Goal: Obtain resource: Obtain resource

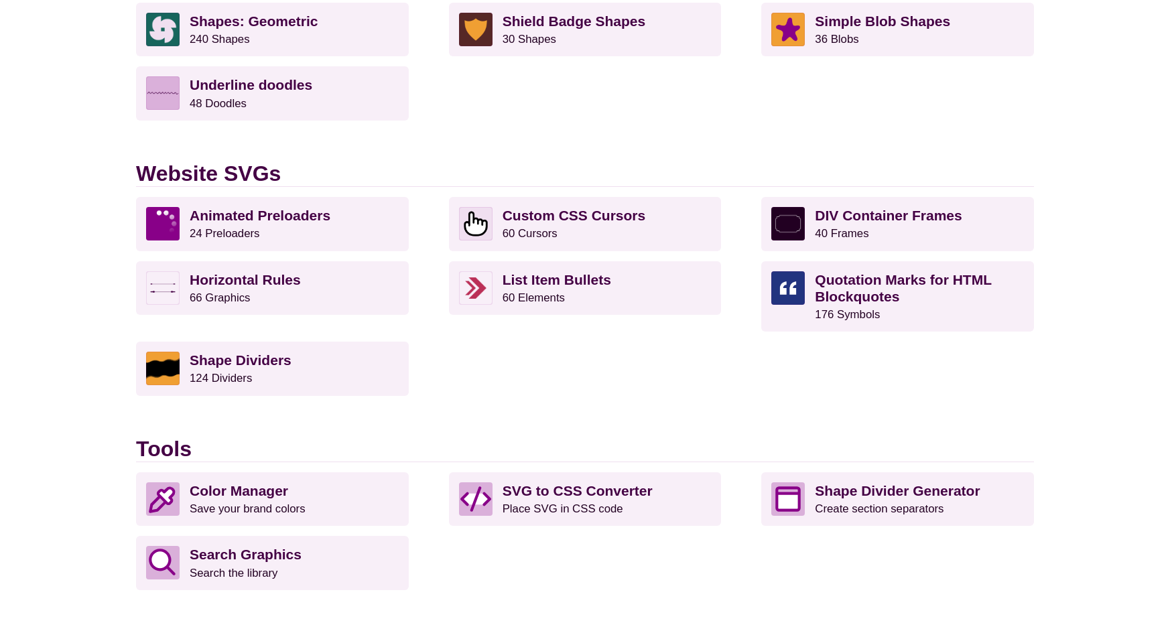
scroll to position [1223, 0]
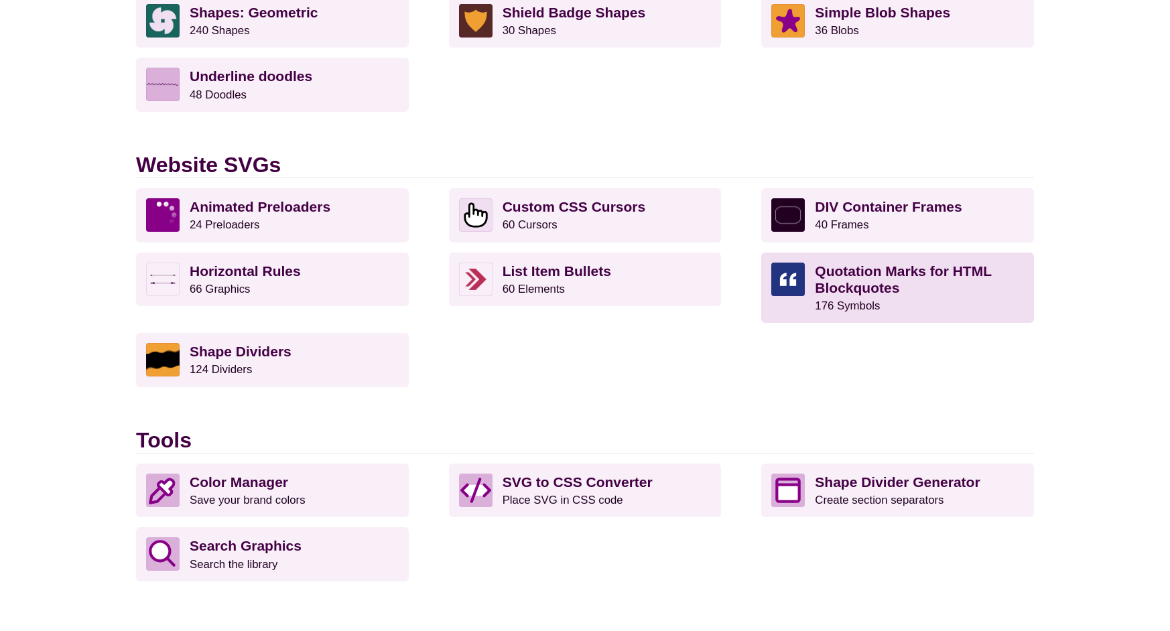
click at [863, 289] on strong "Quotation Marks for HTML Blockquotes" at bounding box center [903, 279] width 176 height 32
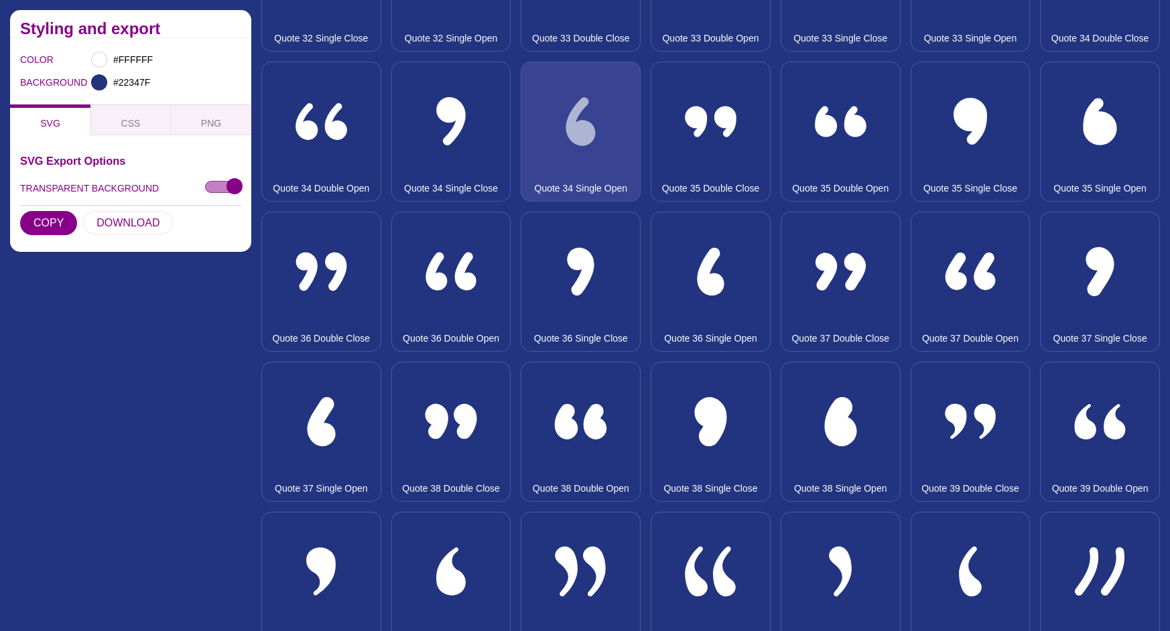
scroll to position [3222, 0]
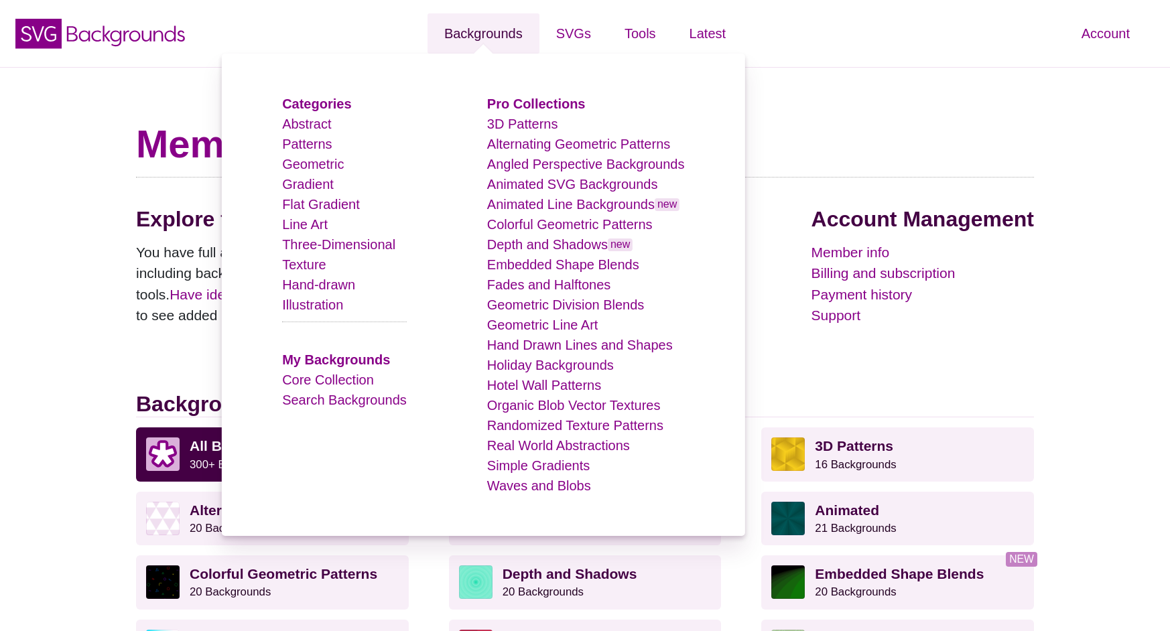
click at [505, 34] on link "Backgrounds" at bounding box center [483, 33] width 112 height 40
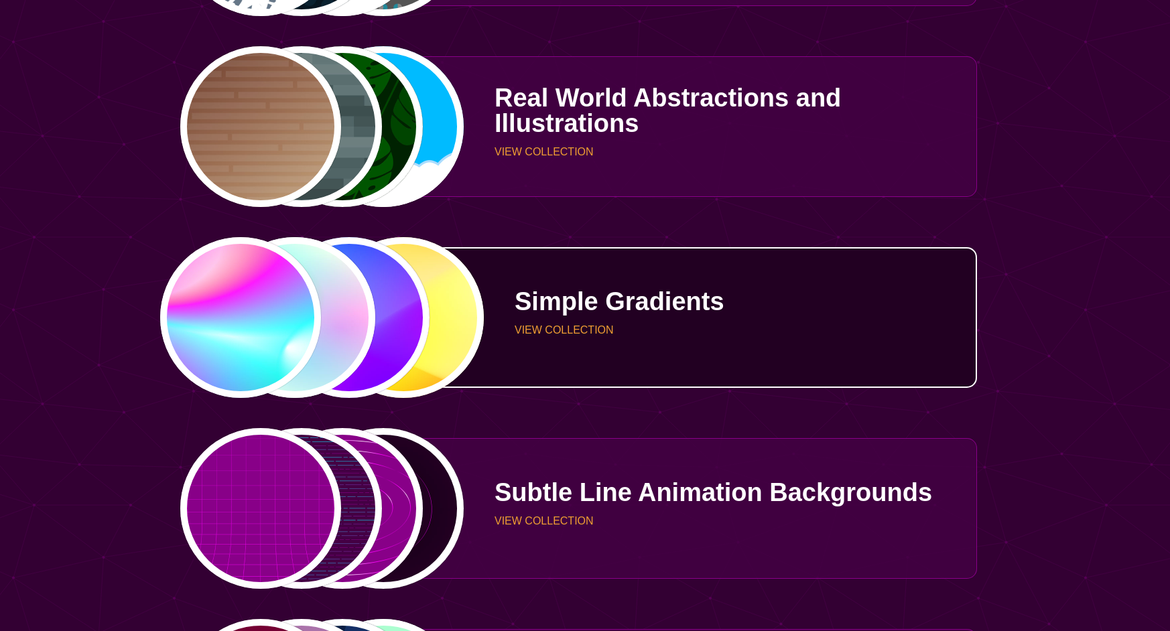
scroll to position [4164, 0]
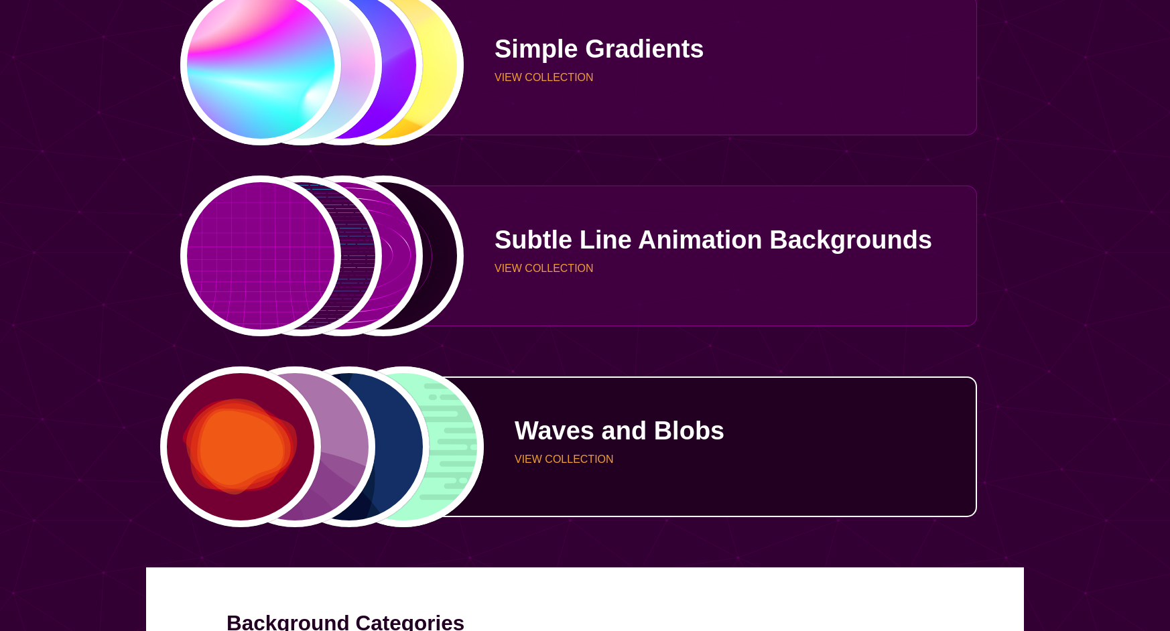
click at [568, 448] on div "Waves and Blobs VIEW COLLECTION" at bounding box center [720, 447] width 513 height 98
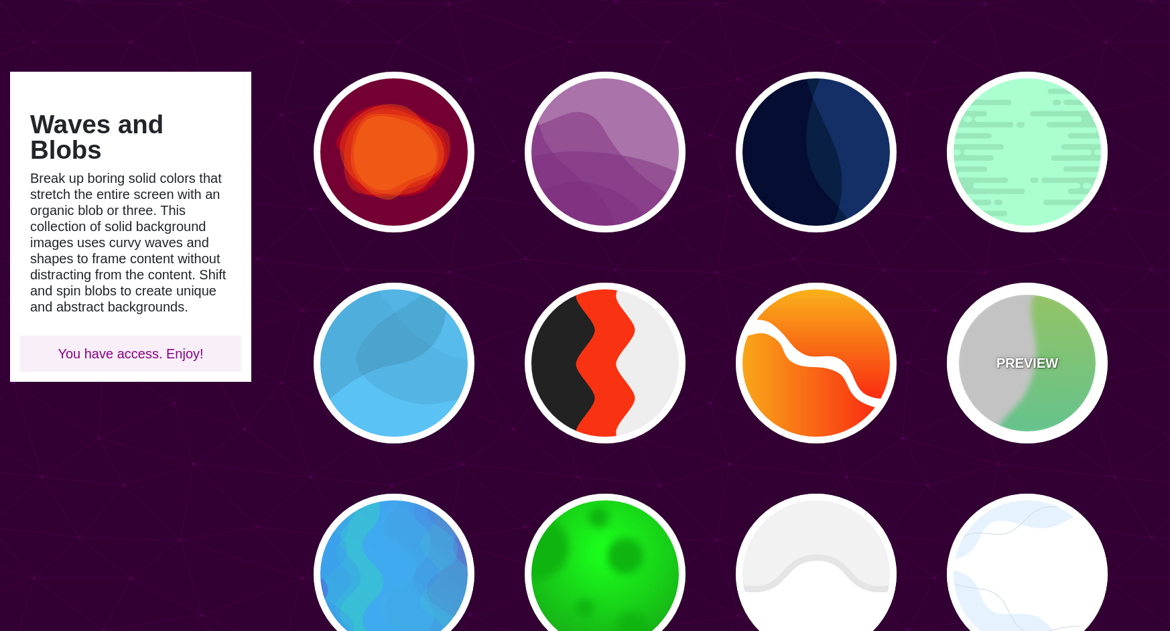
scroll to position [77, 0]
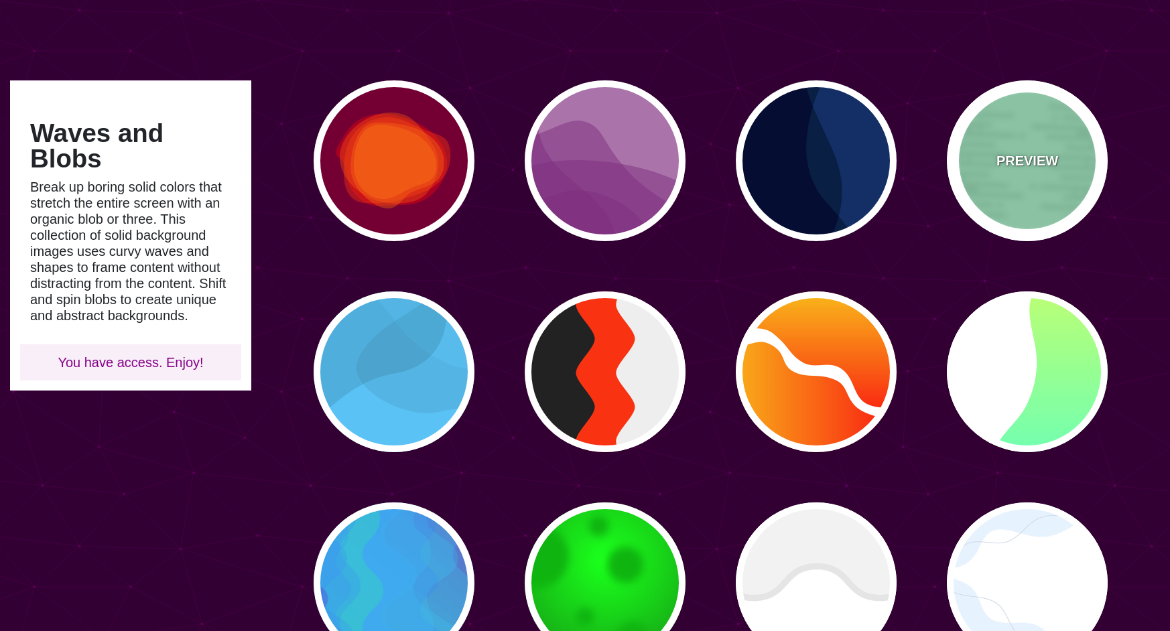
click at [1025, 192] on div "PREVIEW" at bounding box center [1027, 160] width 161 height 161
type input "#A6FFD0"
type input "#96E6BC"
type input "0"
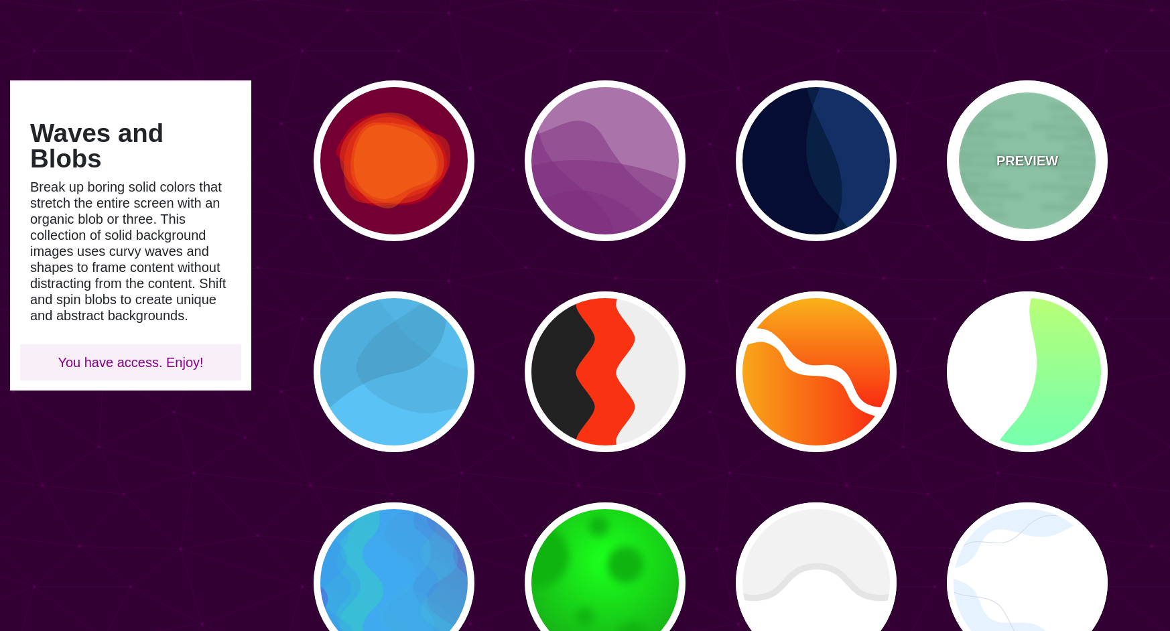
type input "0"
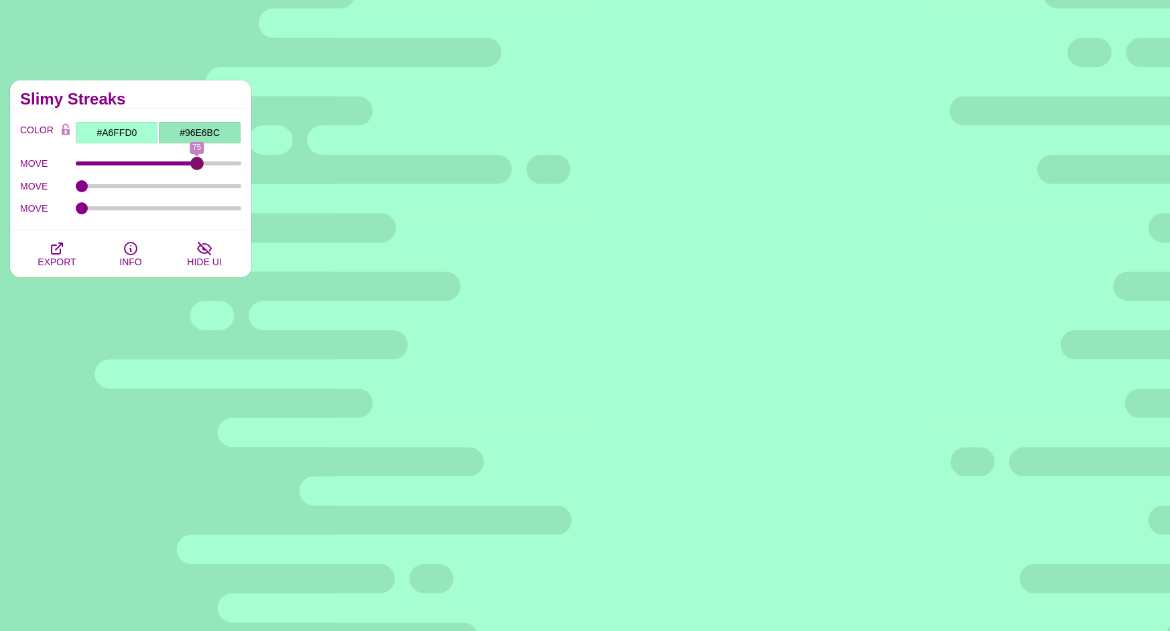
drag, startPoint x: 79, startPoint y: 163, endPoint x: 196, endPoint y: 186, distance: 119.5
type input "75"
click at [196, 166] on input "MOVE" at bounding box center [159, 163] width 166 height 5
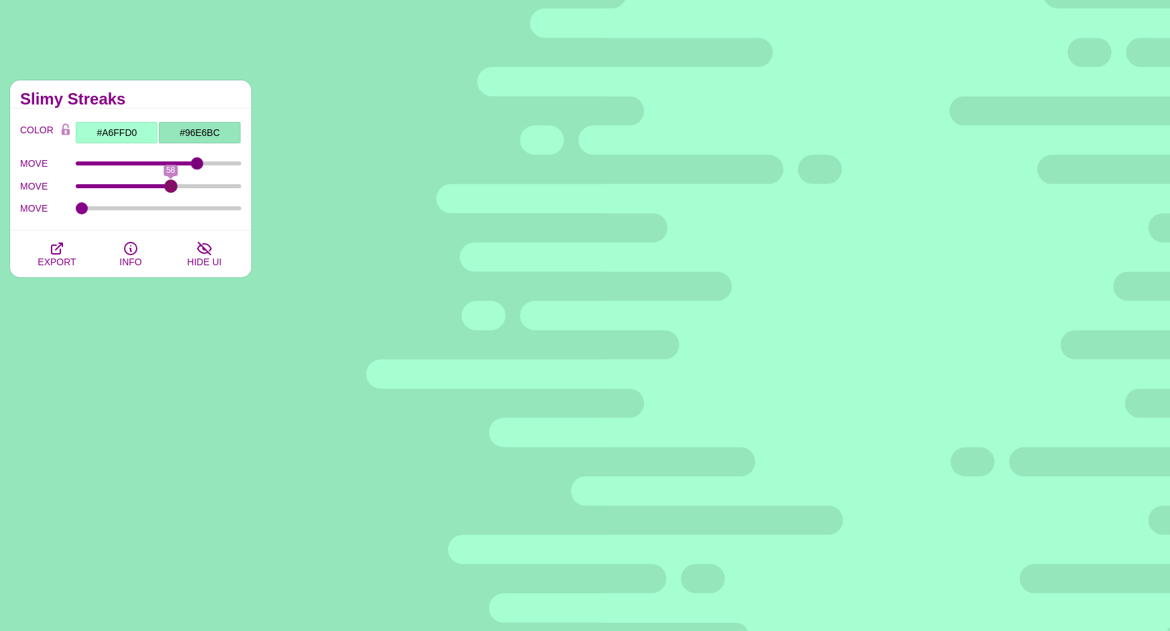
drag, startPoint x: 110, startPoint y: 192, endPoint x: 171, endPoint y: 198, distance: 61.3
type input "58"
click at [171, 189] on input "MOVE" at bounding box center [159, 186] width 166 height 5
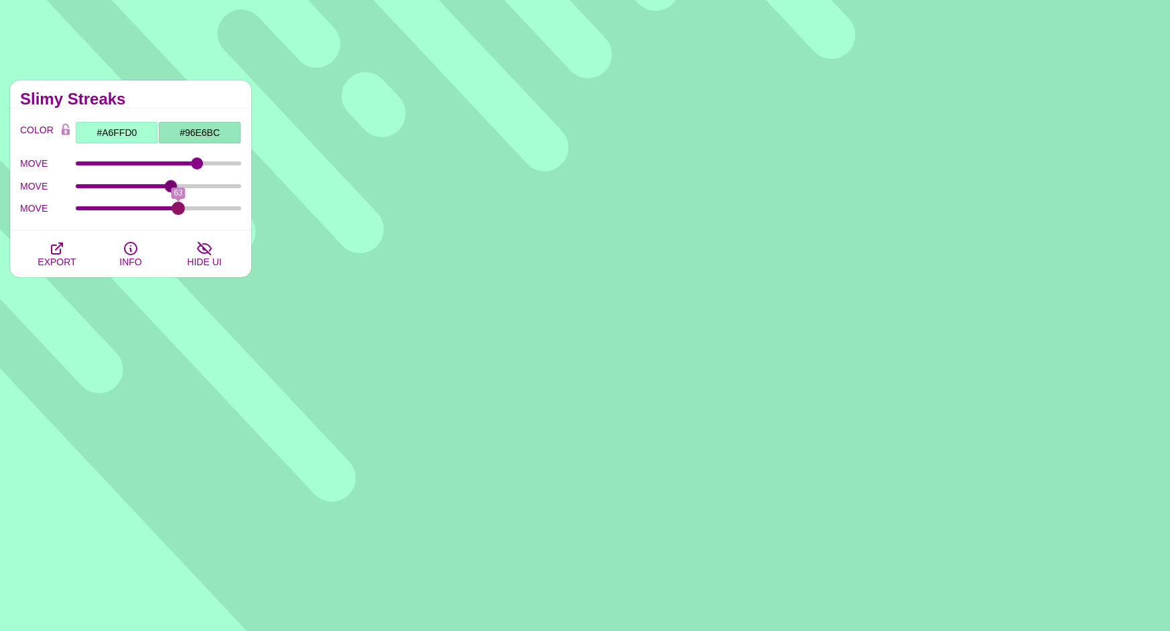
drag, startPoint x: 105, startPoint y: 216, endPoint x: 179, endPoint y: 241, distance: 78.0
type input "63"
click at [179, 211] on input "MOVE" at bounding box center [159, 208] width 166 height 5
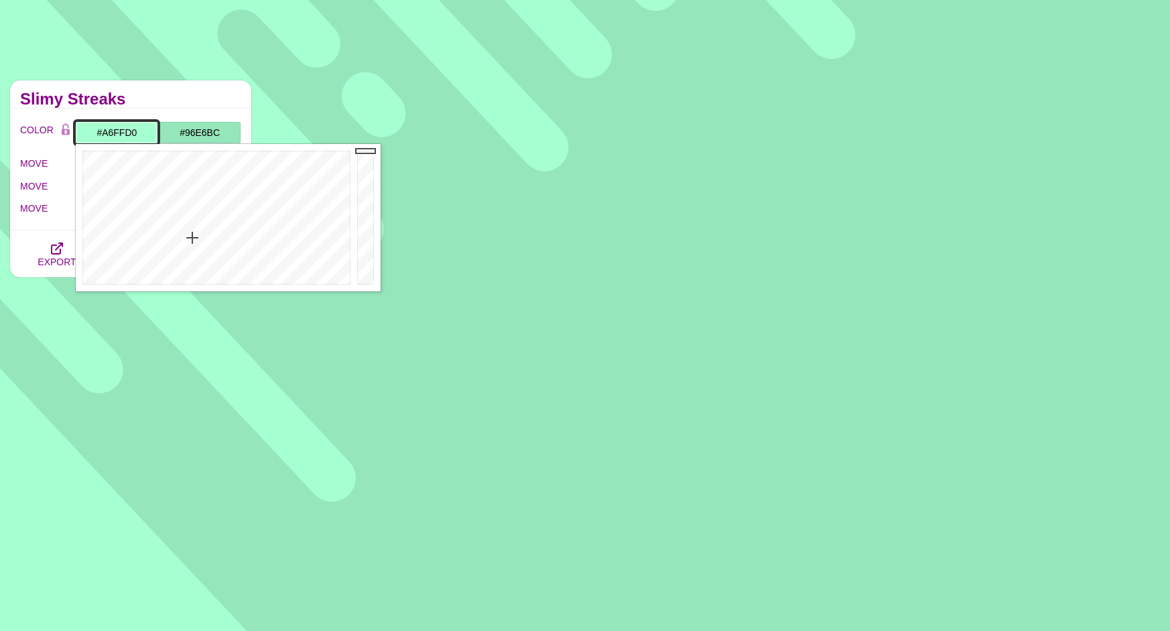
click at [113, 135] on input "#A6FFD0" at bounding box center [116, 132] width 83 height 23
paste input "024B29"
type input "#024B29"
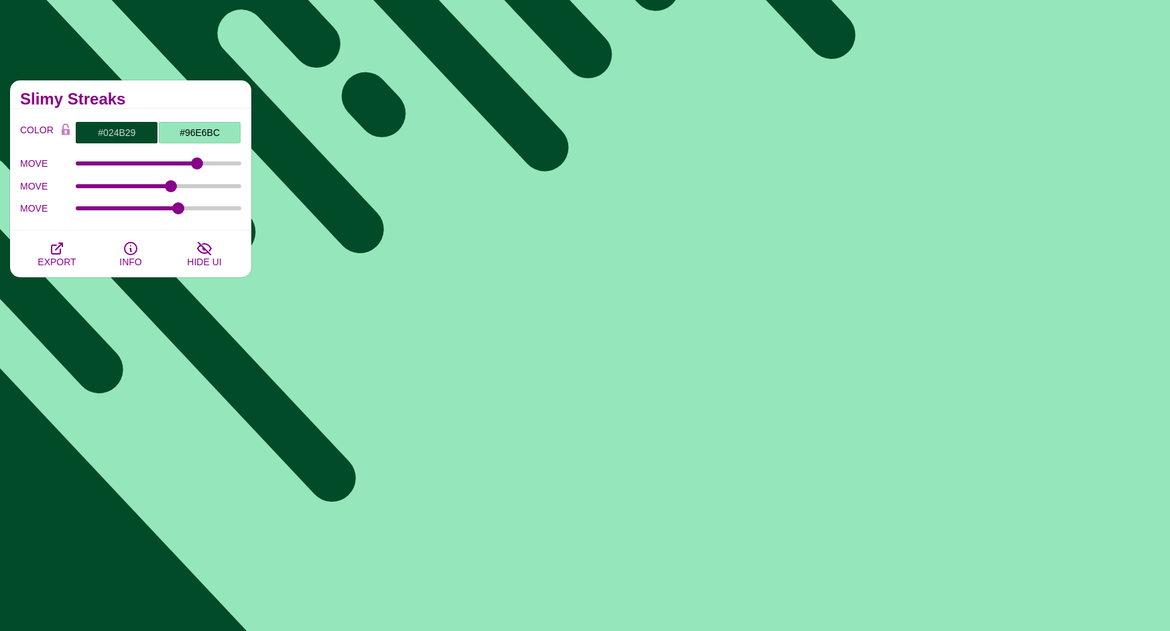
click at [196, 101] on h2 "Slimy Streaks" at bounding box center [130, 99] width 221 height 11
click at [190, 135] on input "#96E6BC" at bounding box center [199, 132] width 83 height 23
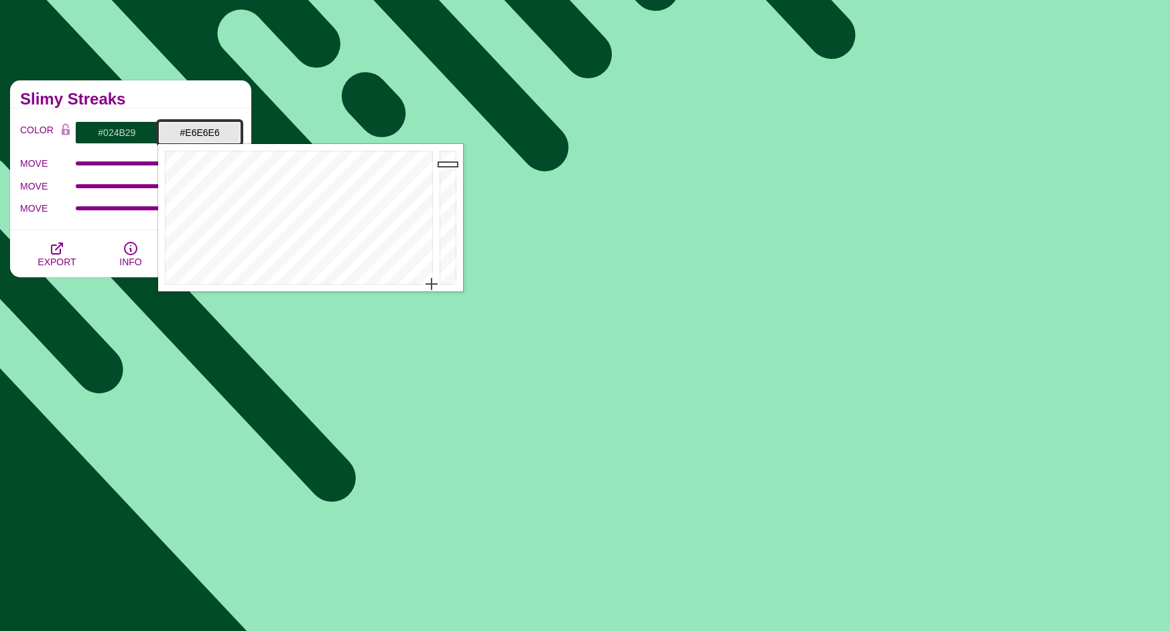
drag, startPoint x: 365, startPoint y: 256, endPoint x: 434, endPoint y: 337, distance: 106.5
click at [432, 291] on div at bounding box center [297, 217] width 278 height 147
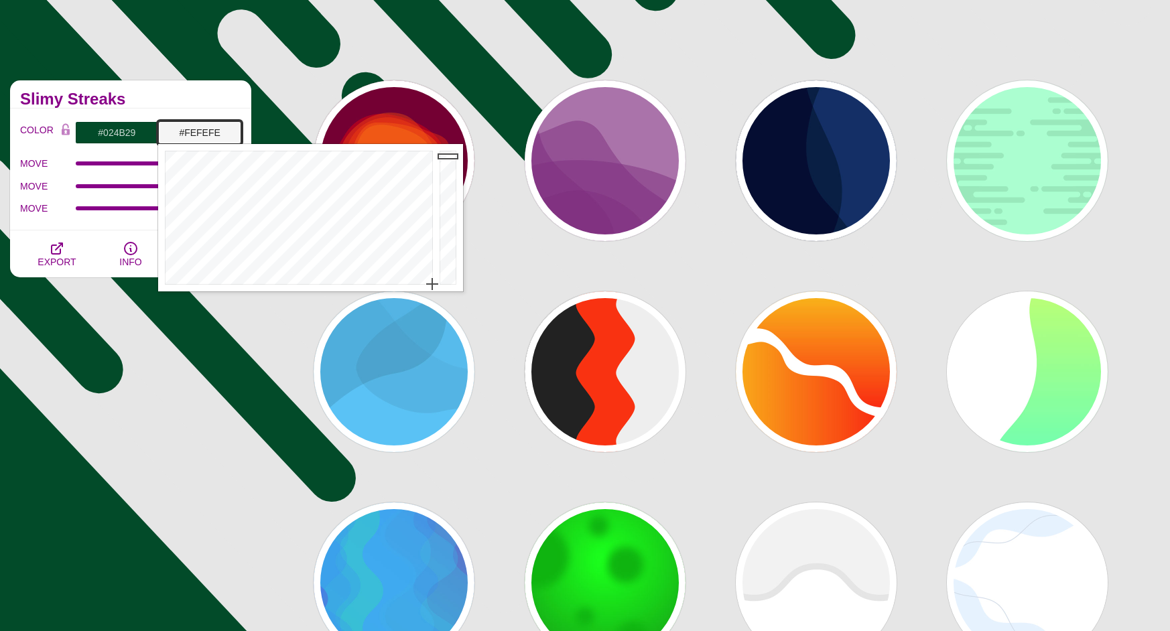
type input "#FFFFFF"
drag, startPoint x: 451, startPoint y: 161, endPoint x: 447, endPoint y: 141, distance: 20.5
click at [447, 144] on div at bounding box center [449, 217] width 27 height 147
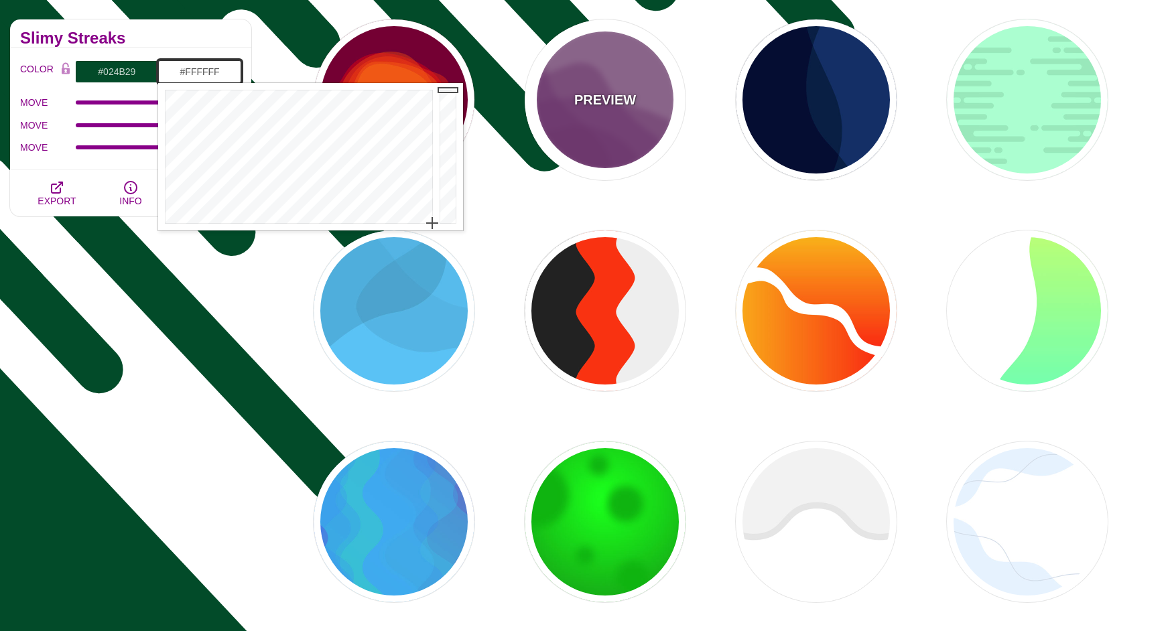
scroll to position [291, 0]
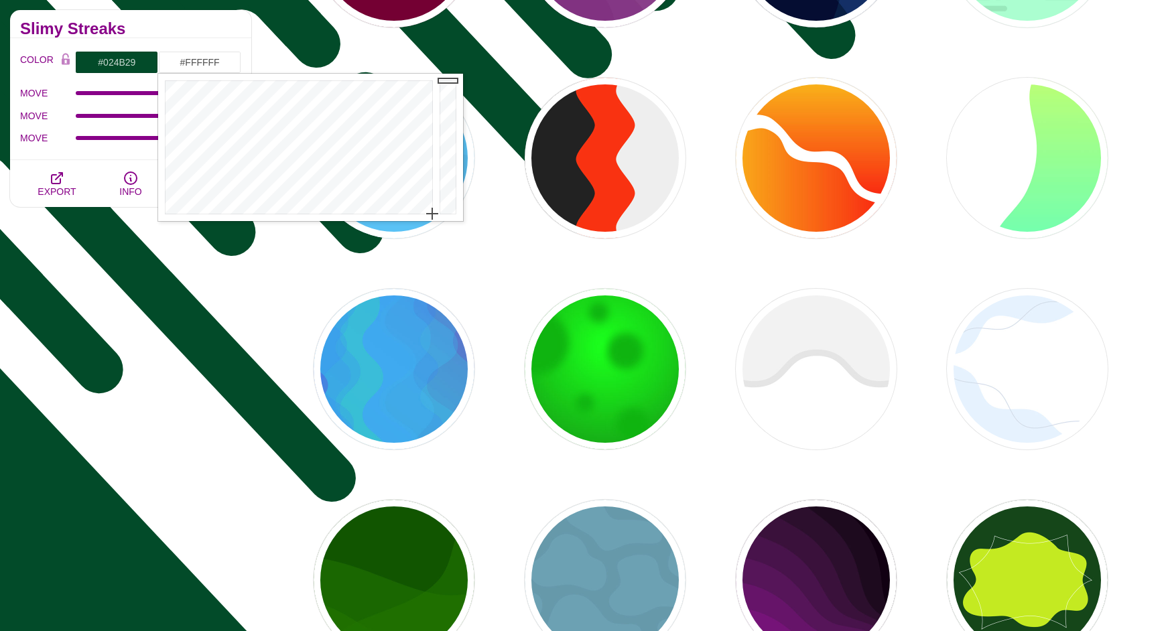
click at [895, 465] on div "PREVIEW PREVIEW PREVIEW PREVIEW PREVIEW PREVIEW PREVIEW PREVIEW PREVIEW PREVIEW…" at bounding box center [715, 264] width 909 height 814
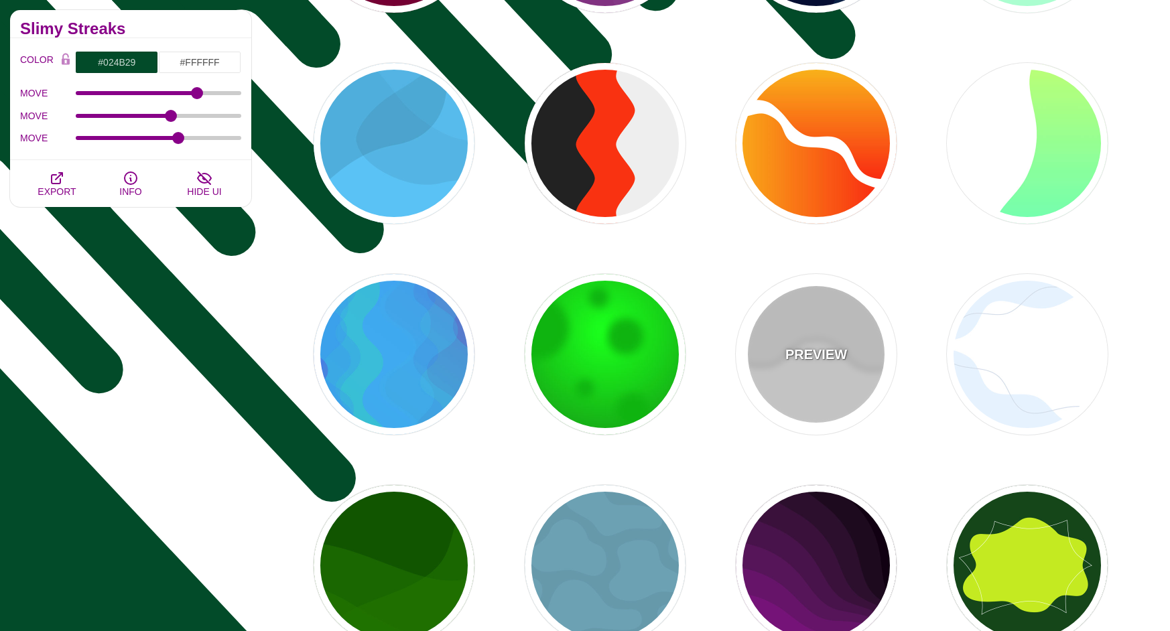
scroll to position [297, 0]
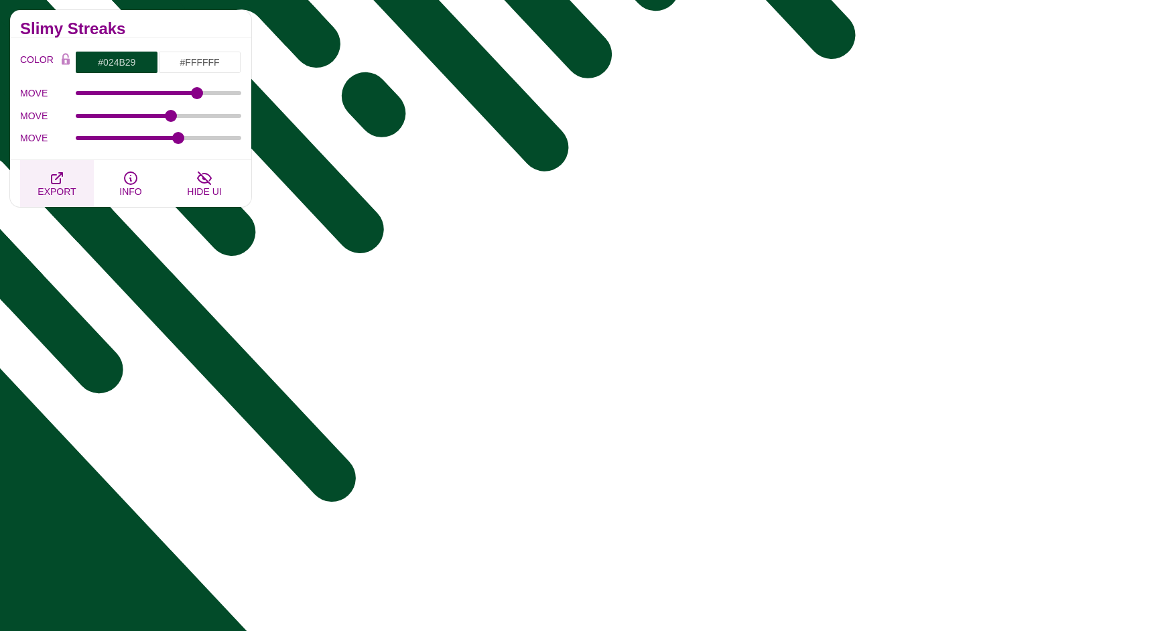
click at [66, 186] on button "EXPORT" at bounding box center [57, 183] width 74 height 47
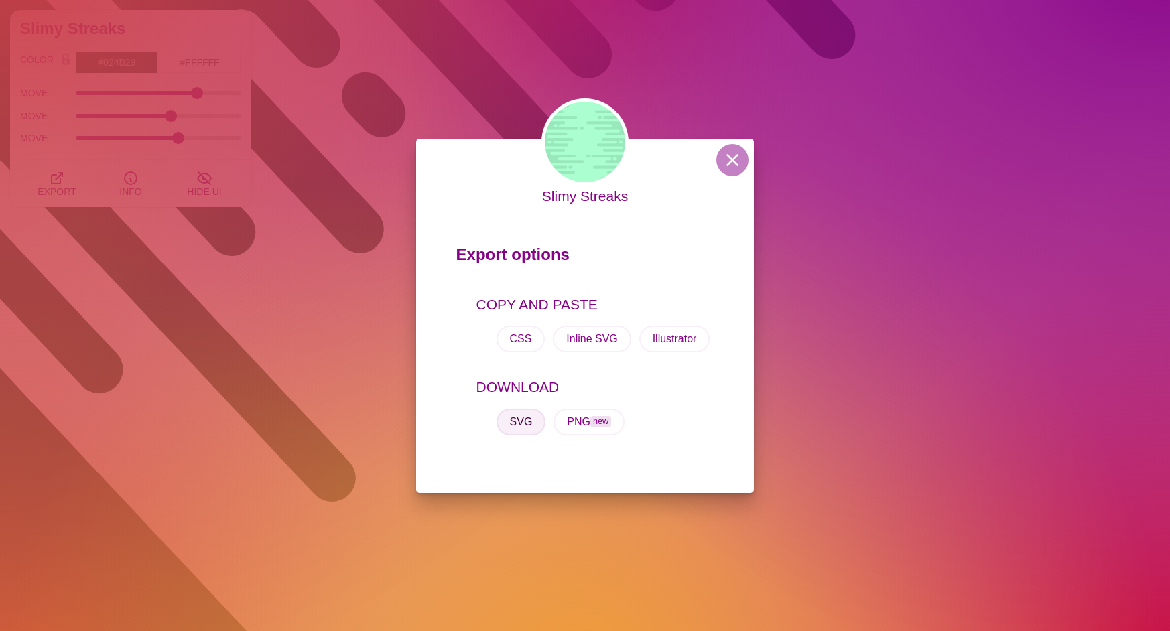
click at [523, 419] on button "SVG" at bounding box center [522, 422] width 50 height 27
click at [1154, 228] on div "Slimy Streaks Export options COPY AND PASTE CSS Inline SVG Illustrator DOWNLOAD…" at bounding box center [585, 315] width 1170 height 631
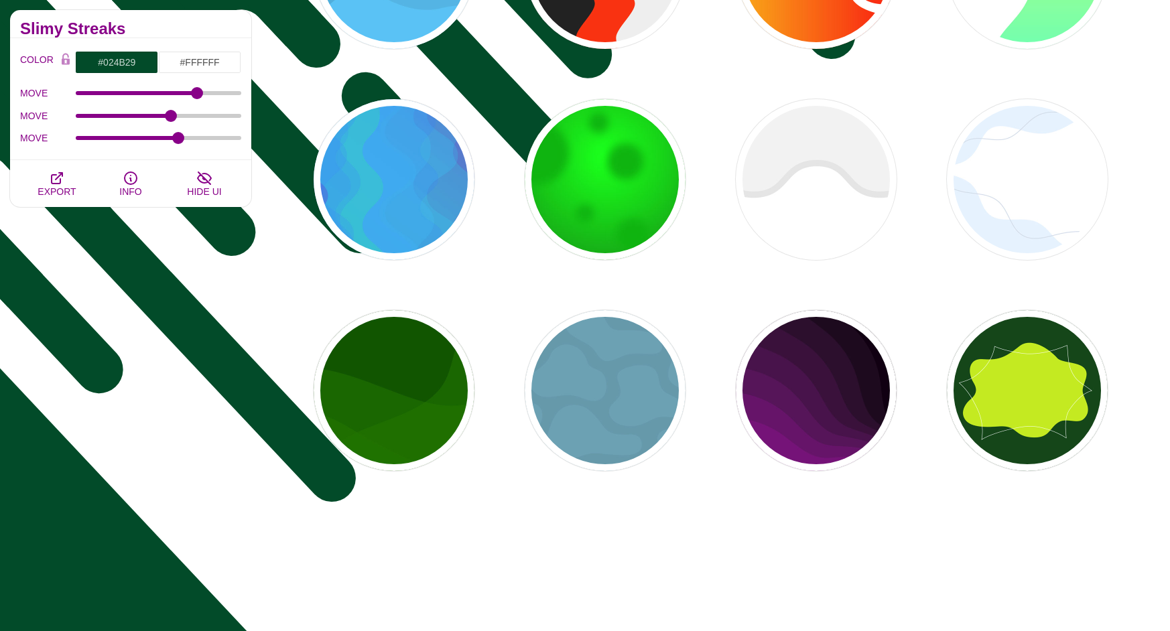
scroll to position [557, 0]
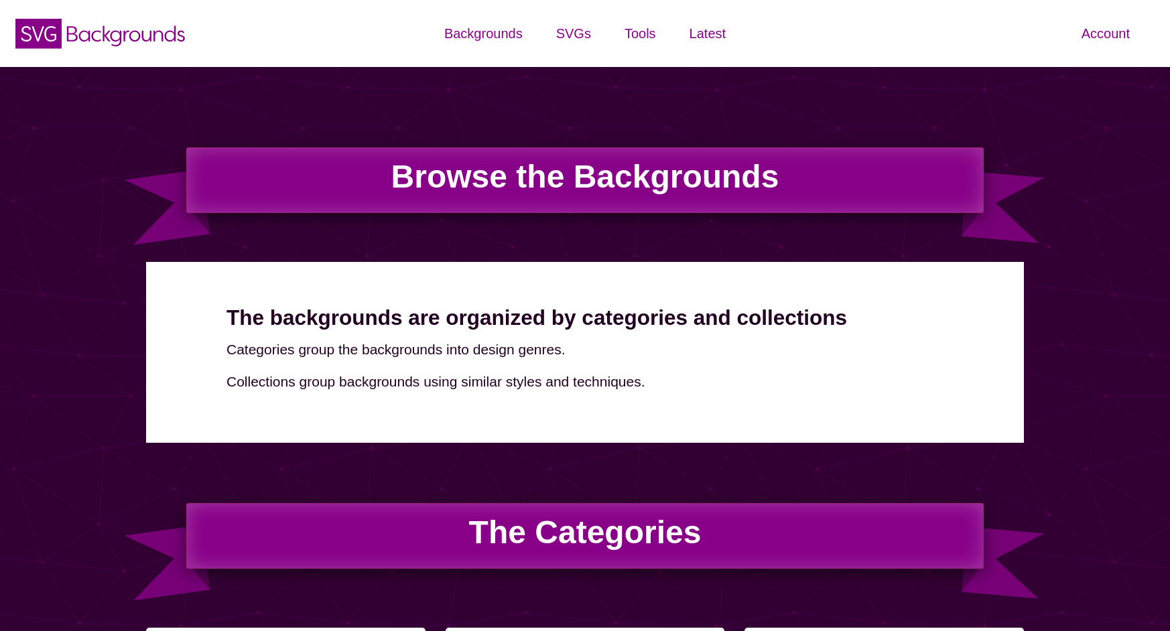
scroll to position [4164, 0]
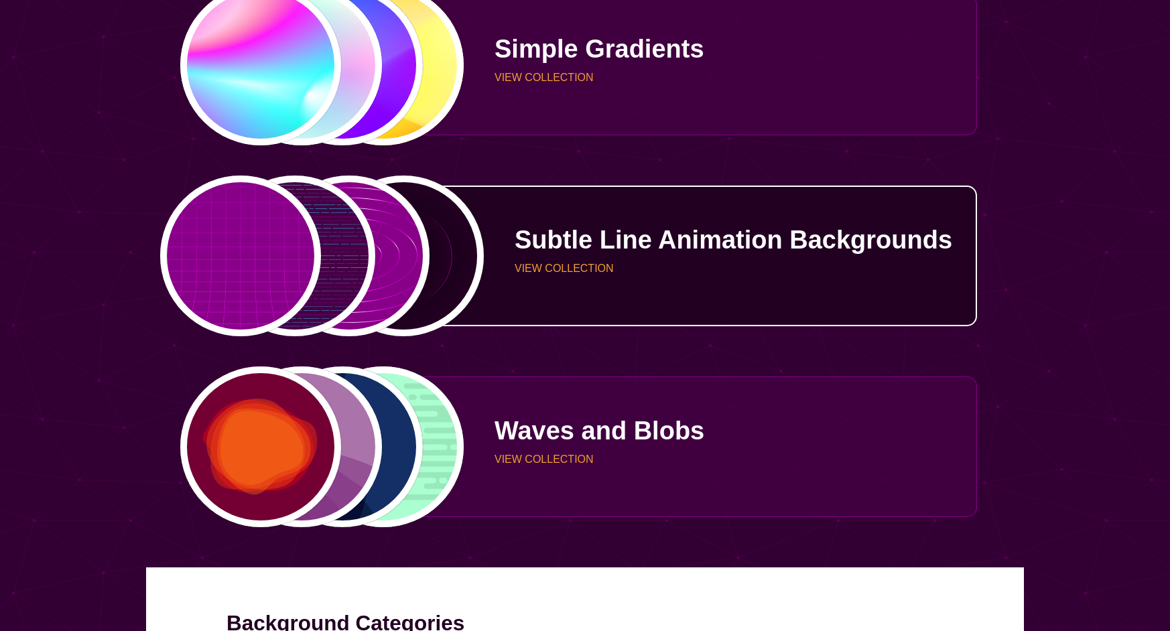
click at [542, 267] on p "VIEW COLLECTION" at bounding box center [741, 268] width 452 height 11
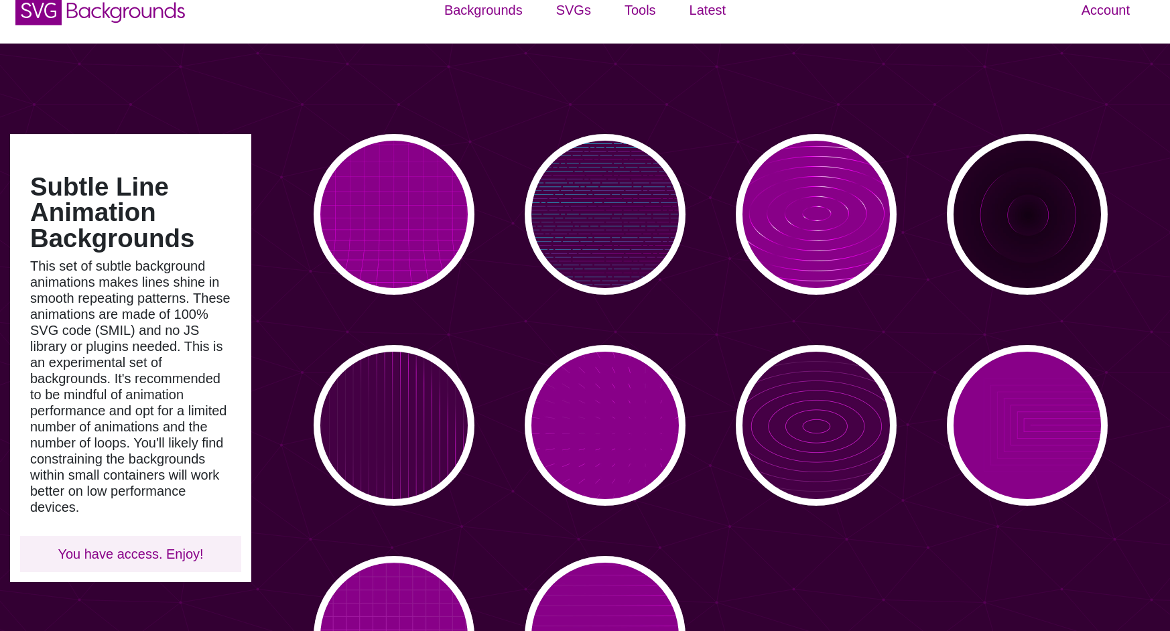
scroll to position [247, 0]
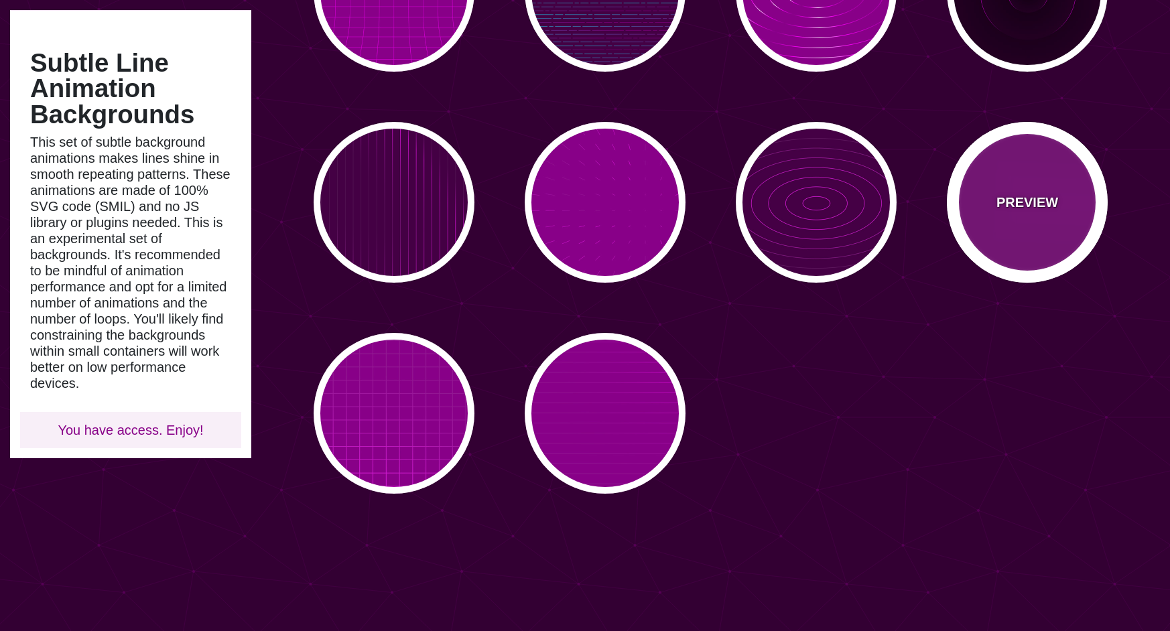
click at [1027, 233] on div "PREVIEW" at bounding box center [1027, 202] width 161 height 161
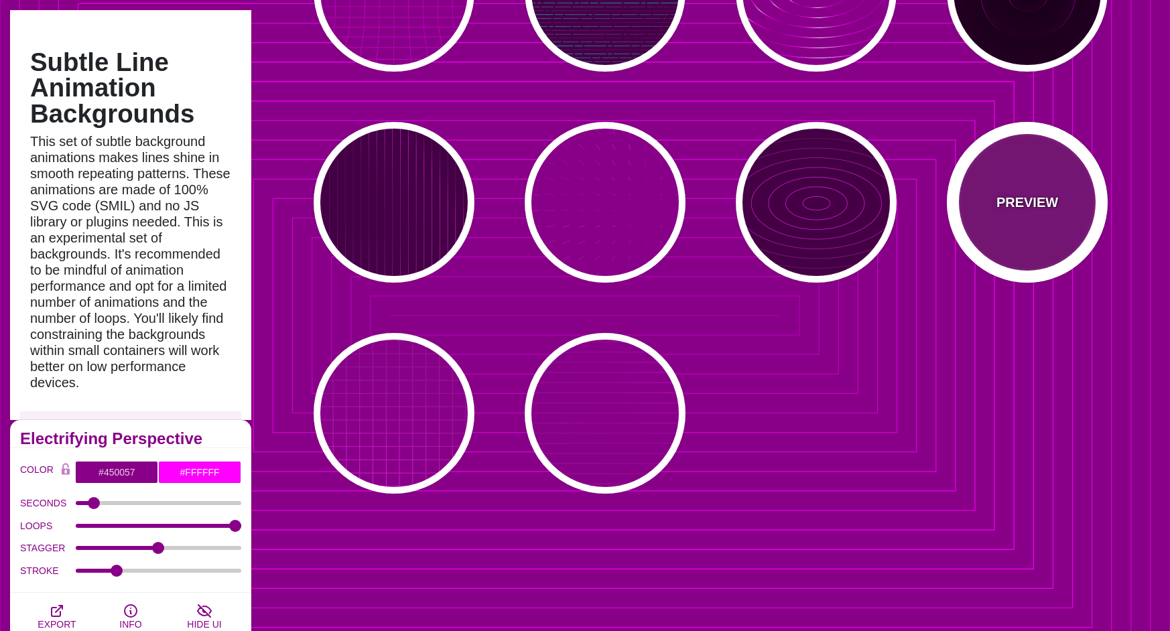
type input "#880088"
type input "#FF00FF"
type input "5"
type input "999"
type input "0"
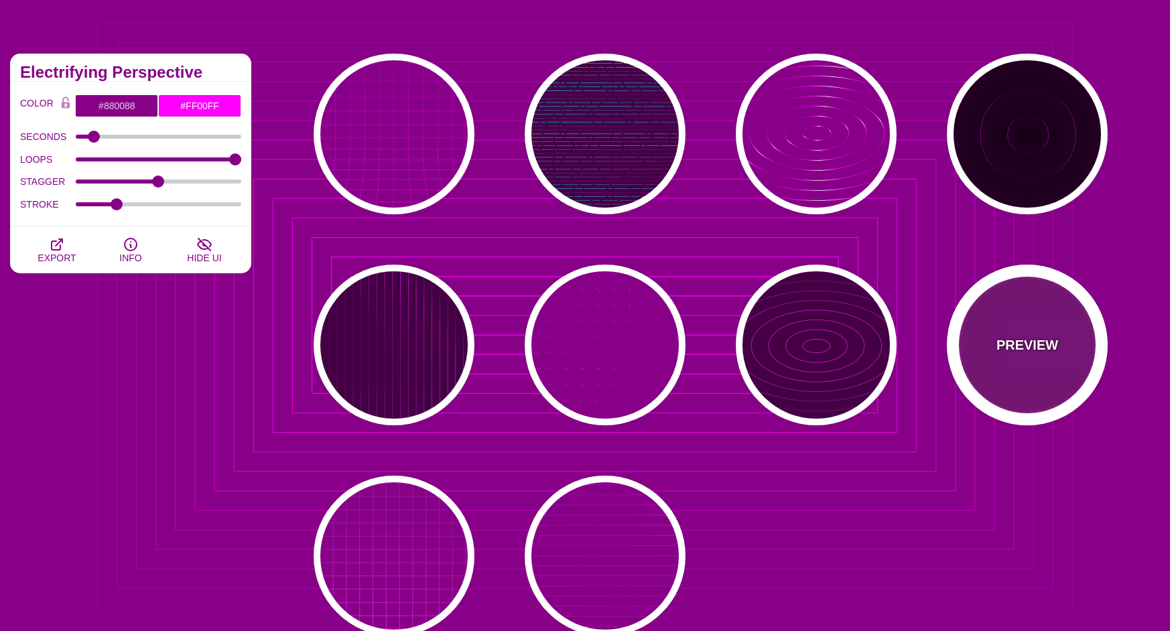
scroll to position [27, 0]
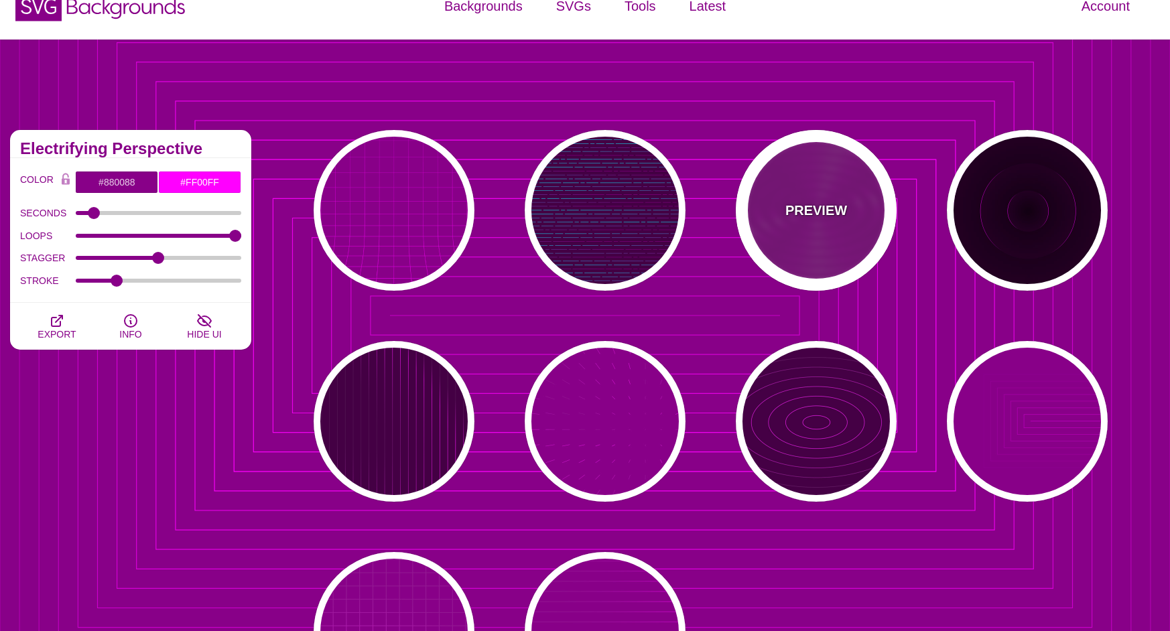
click at [758, 212] on div "PREVIEW" at bounding box center [816, 210] width 161 height 161
type input "#FFFFFF"
type input "10000"
type input "99"
type input "50"
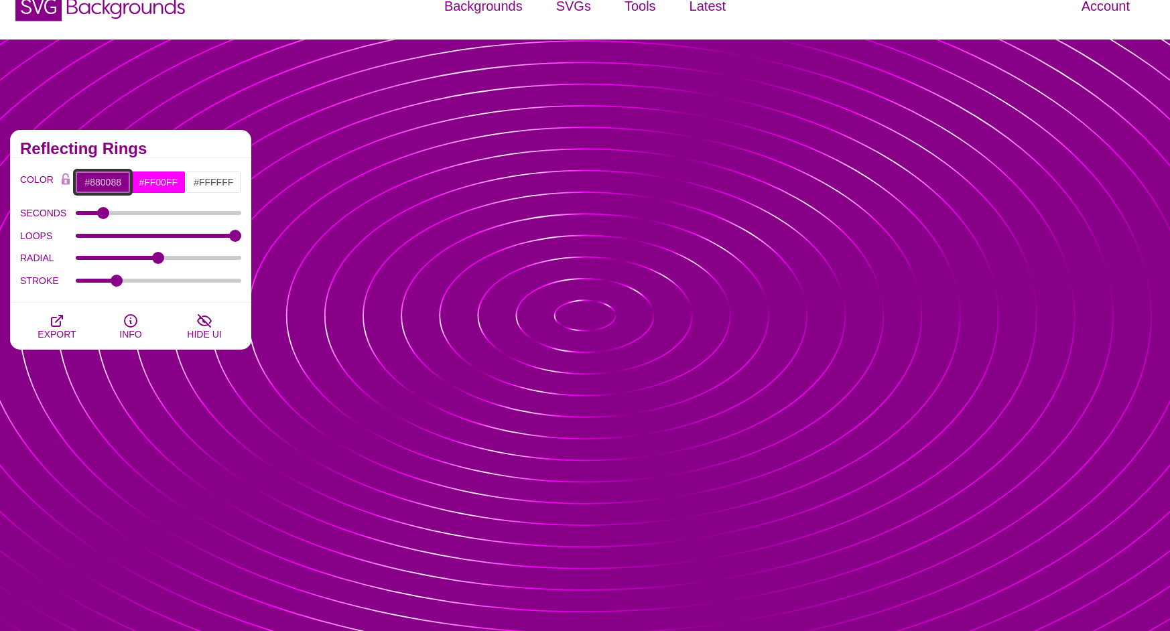
click at [101, 180] on input "#880088" at bounding box center [103, 182] width 56 height 23
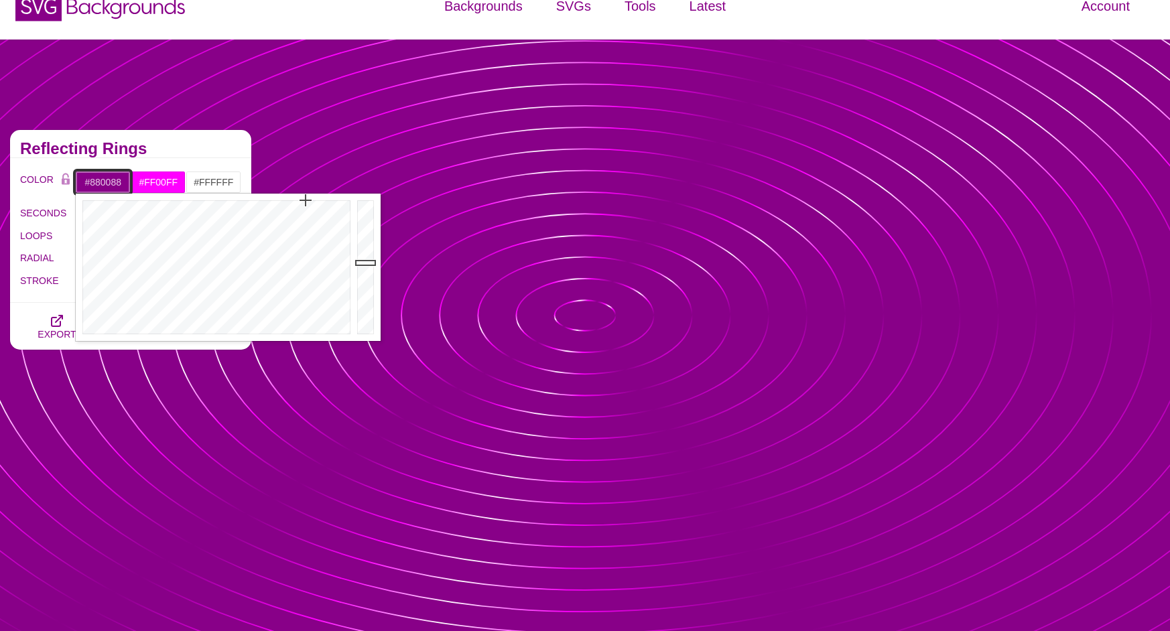
click at [102, 180] on input "#880088" at bounding box center [103, 182] width 56 height 23
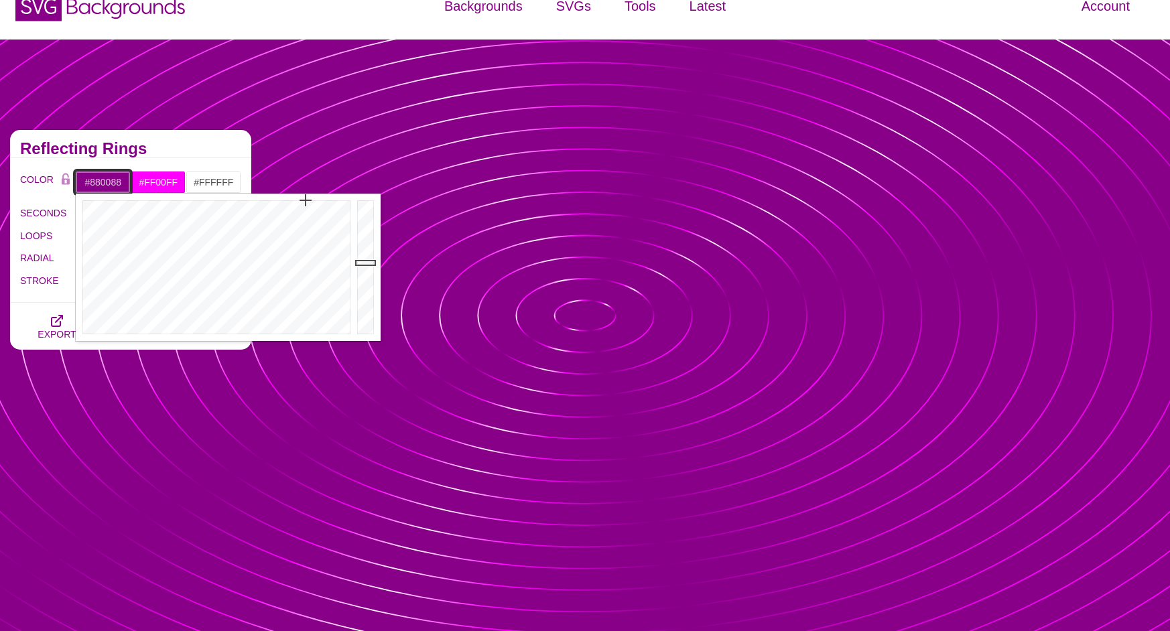
click at [102, 180] on input "#880088" at bounding box center [103, 182] width 56 height 23
paste input "https://the-island-green-vi.cl-dev.co/"
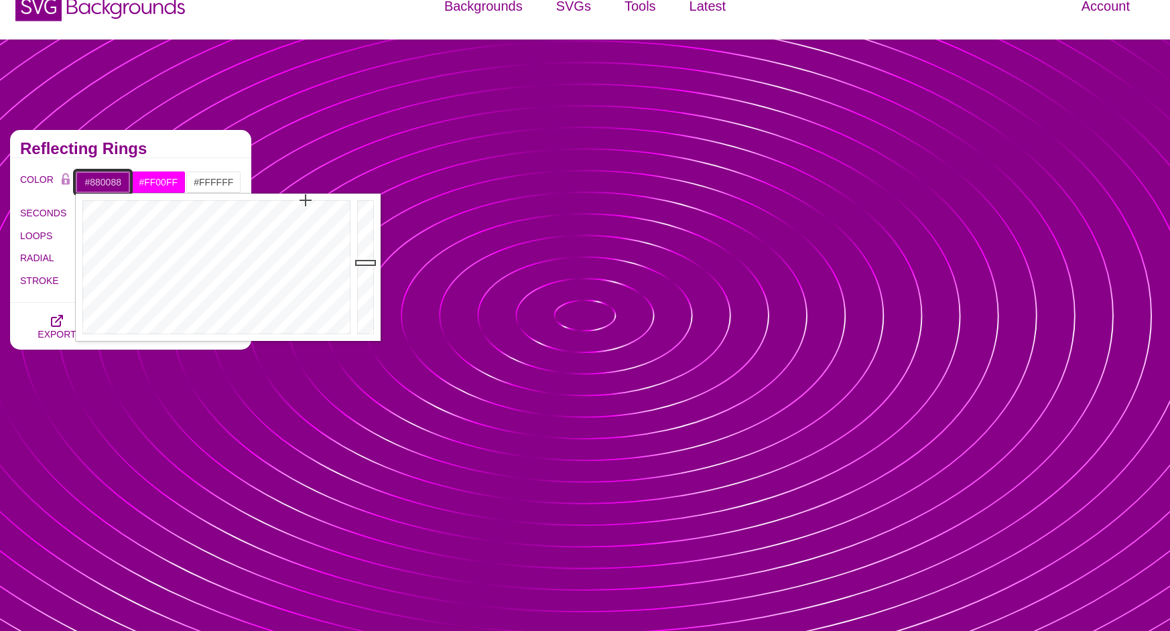
type input "https://the-island-green-vi.cl-dev.co/"
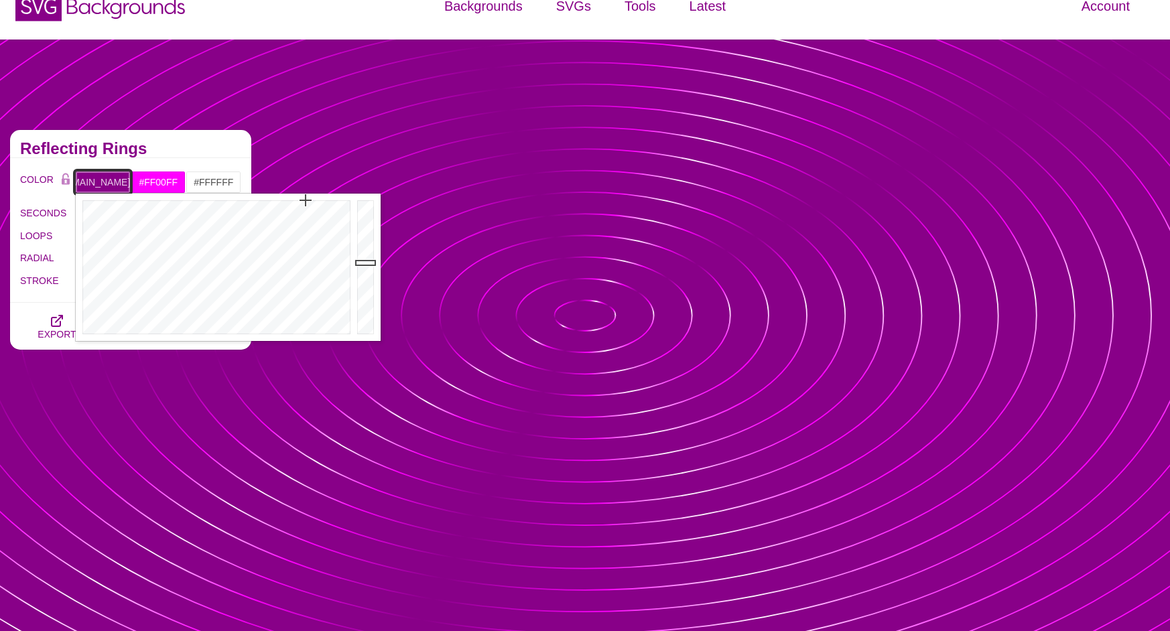
click at [110, 182] on input "https://the-island-green-vi.cl-dev.co/" at bounding box center [103, 182] width 56 height 23
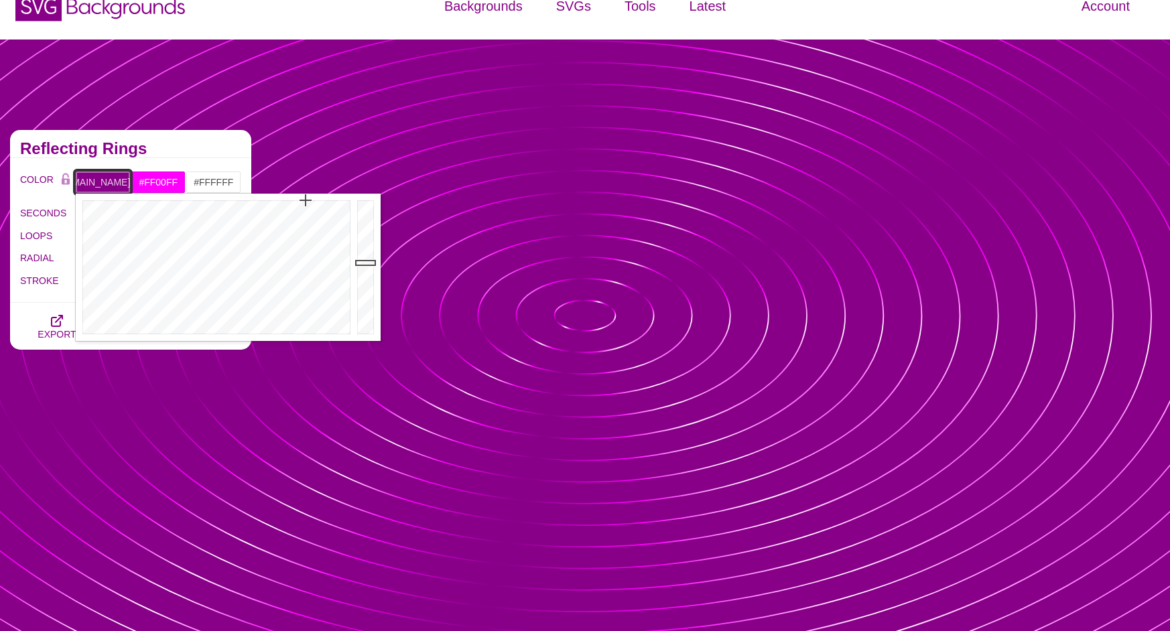
click at [110, 182] on input "https://the-island-green-vi.cl-dev.co/" at bounding box center [103, 182] width 56 height 23
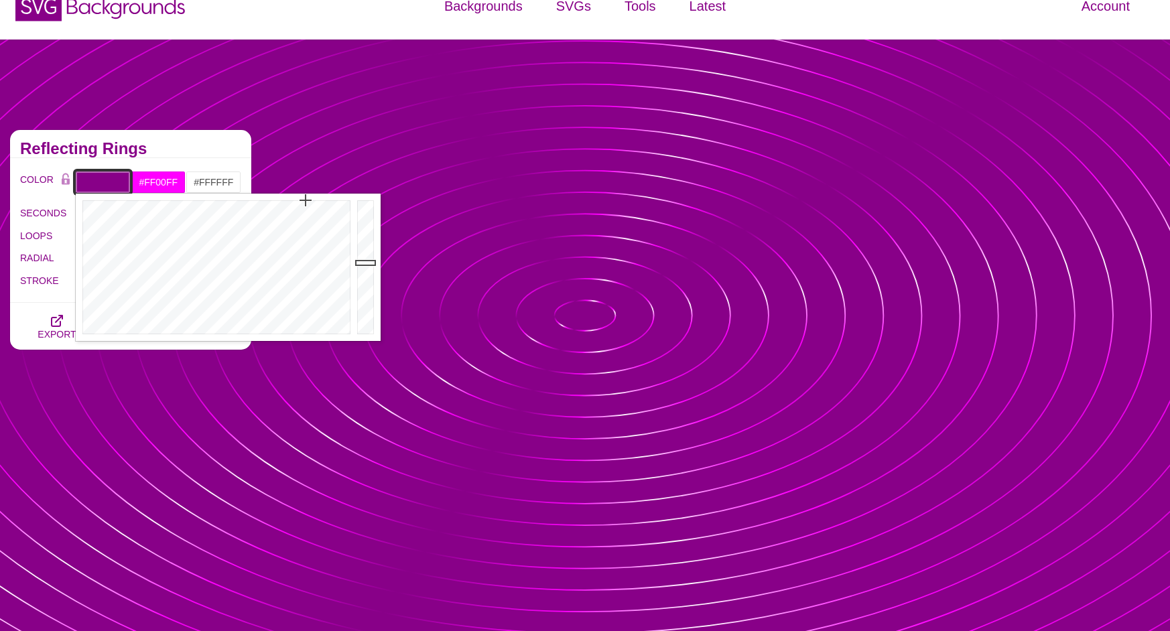
scroll to position [0, 0]
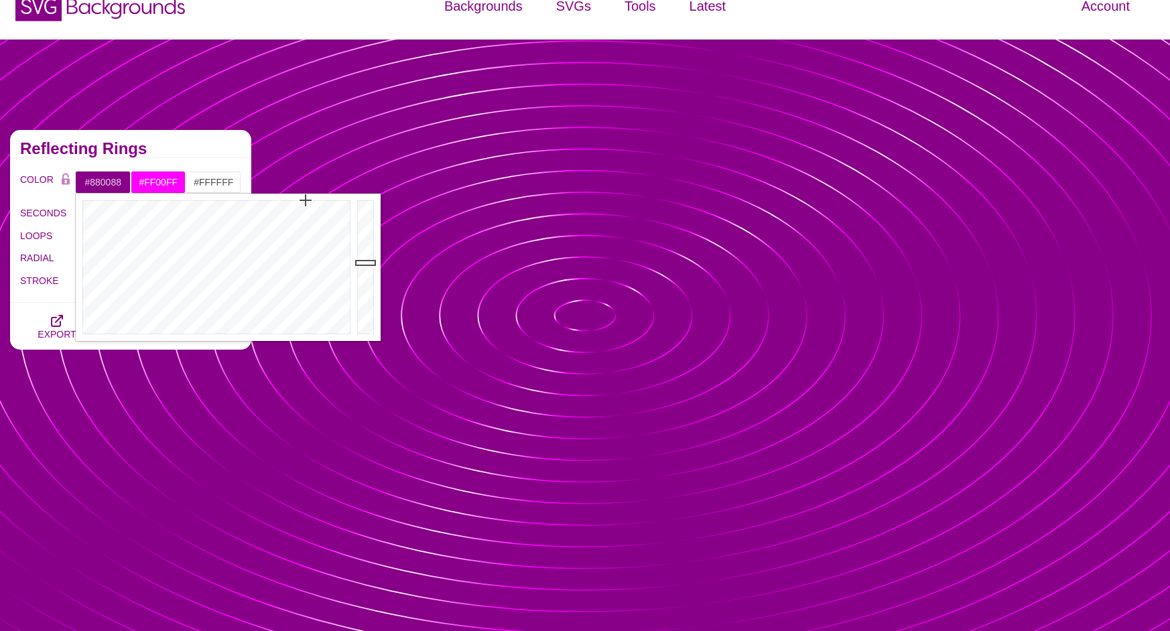
click at [217, 139] on div "Reflecting Rings" at bounding box center [130, 144] width 241 height 28
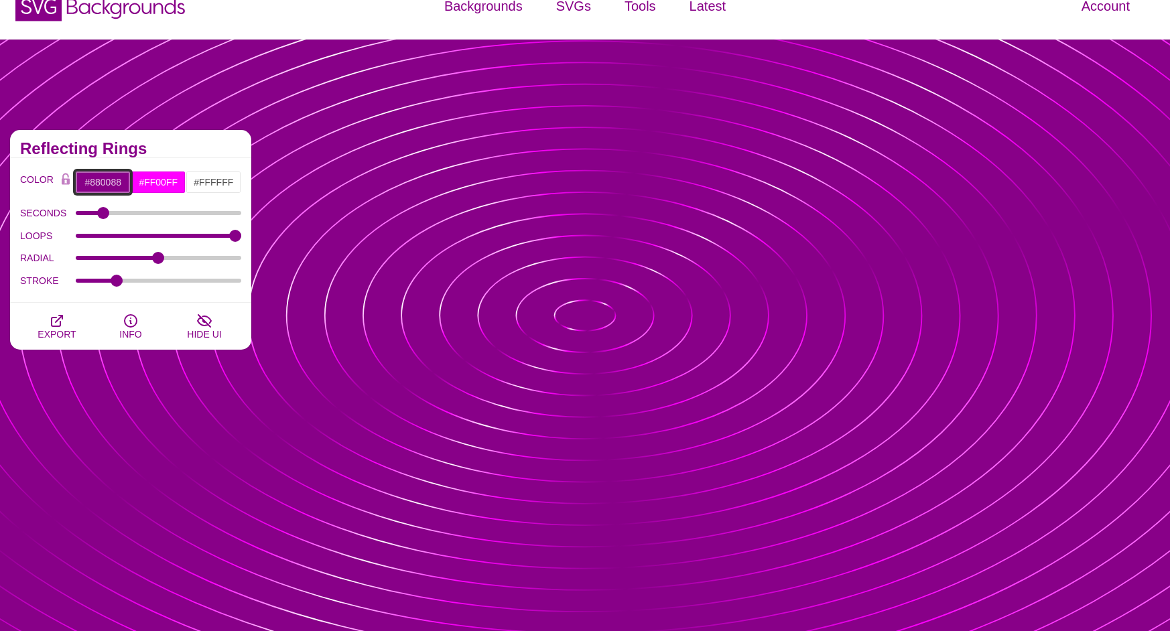
click at [109, 184] on input "#880088" at bounding box center [103, 182] width 56 height 23
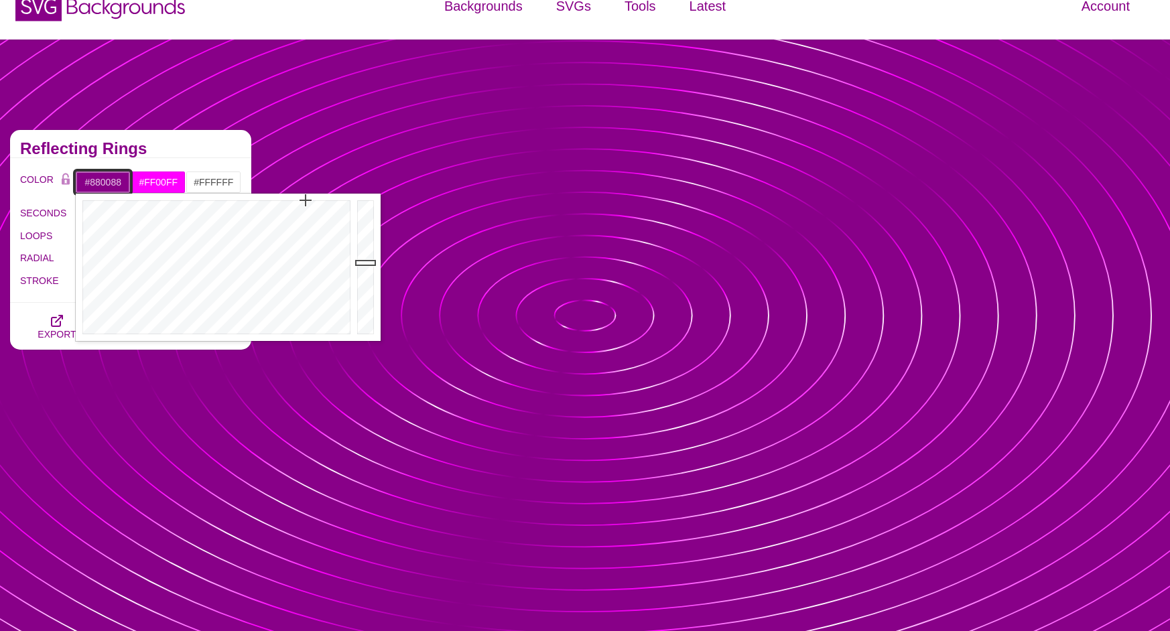
click at [109, 184] on input "#880088" at bounding box center [103, 182] width 56 height 23
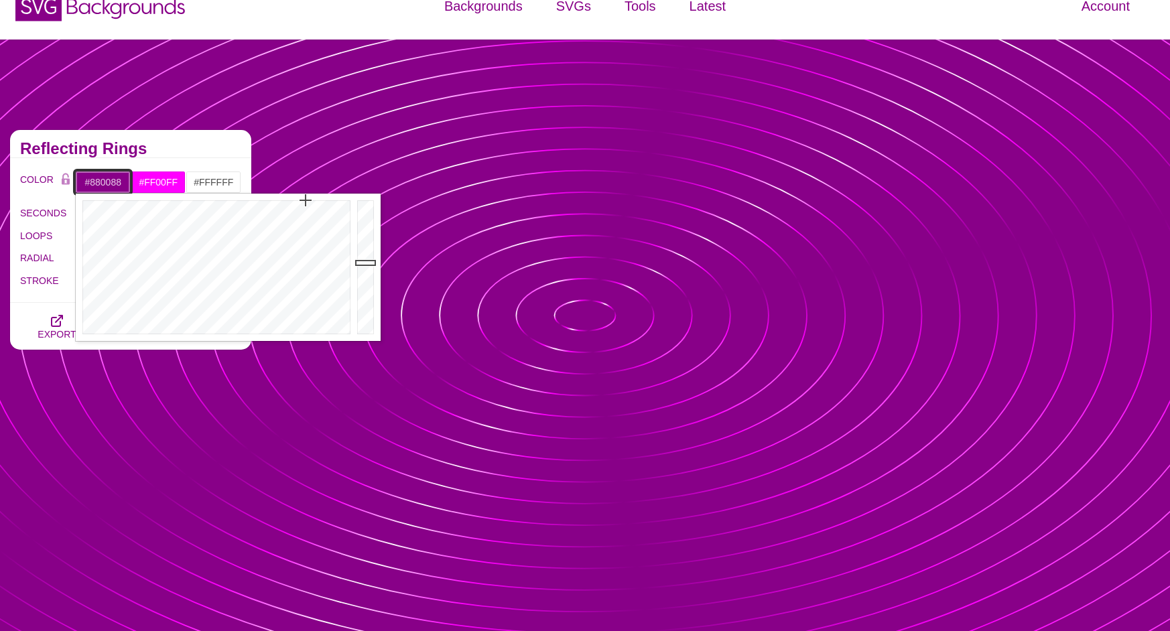
click at [109, 184] on input "#880088" at bounding box center [103, 182] width 56 height 23
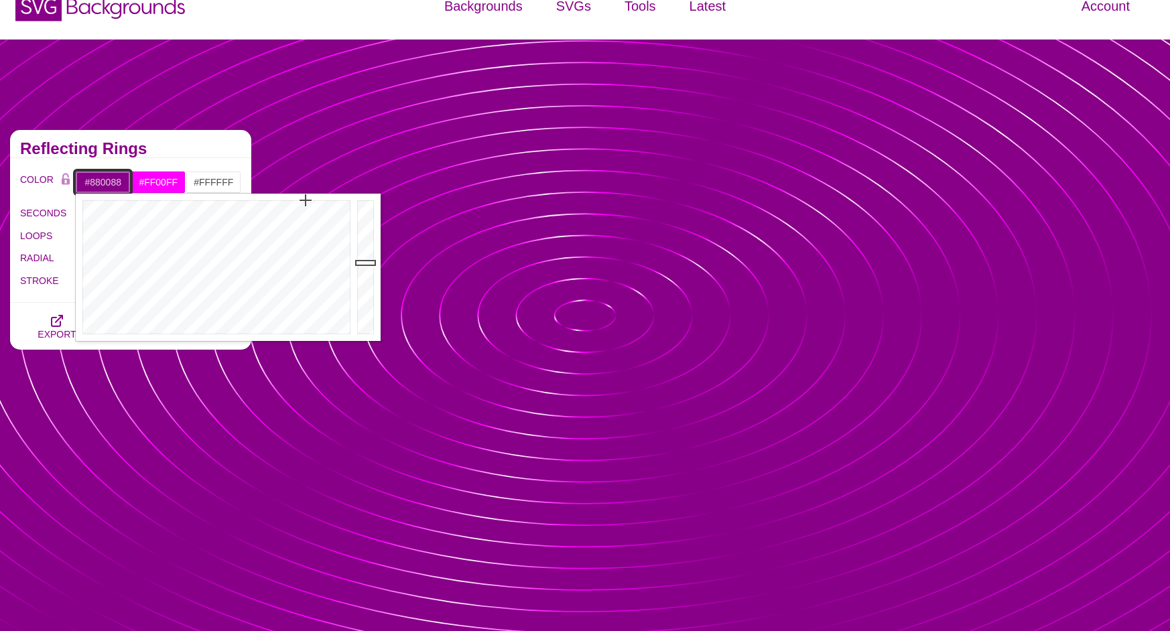
paste input "06683"
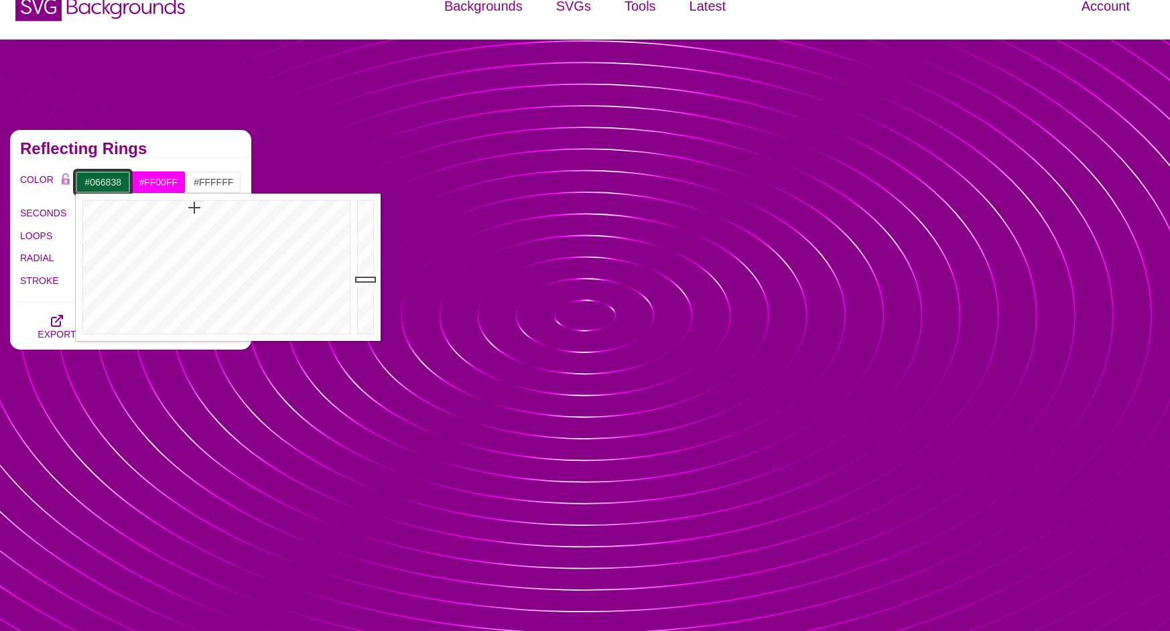
type input "#066838"
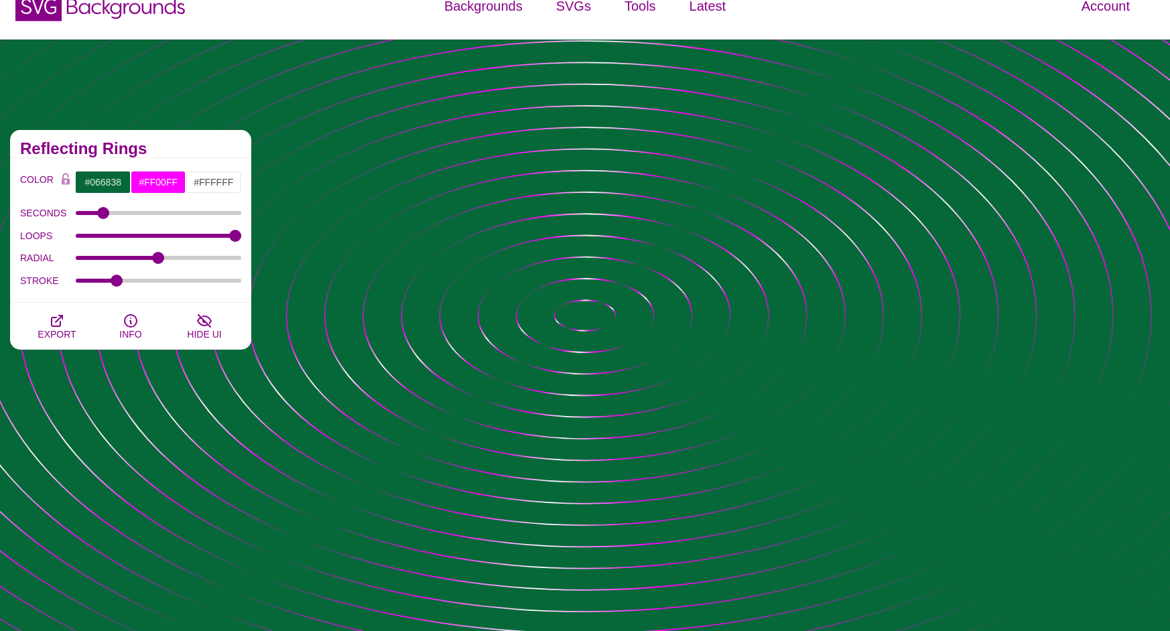
click at [184, 141] on div "Reflecting Rings" at bounding box center [130, 144] width 241 height 28
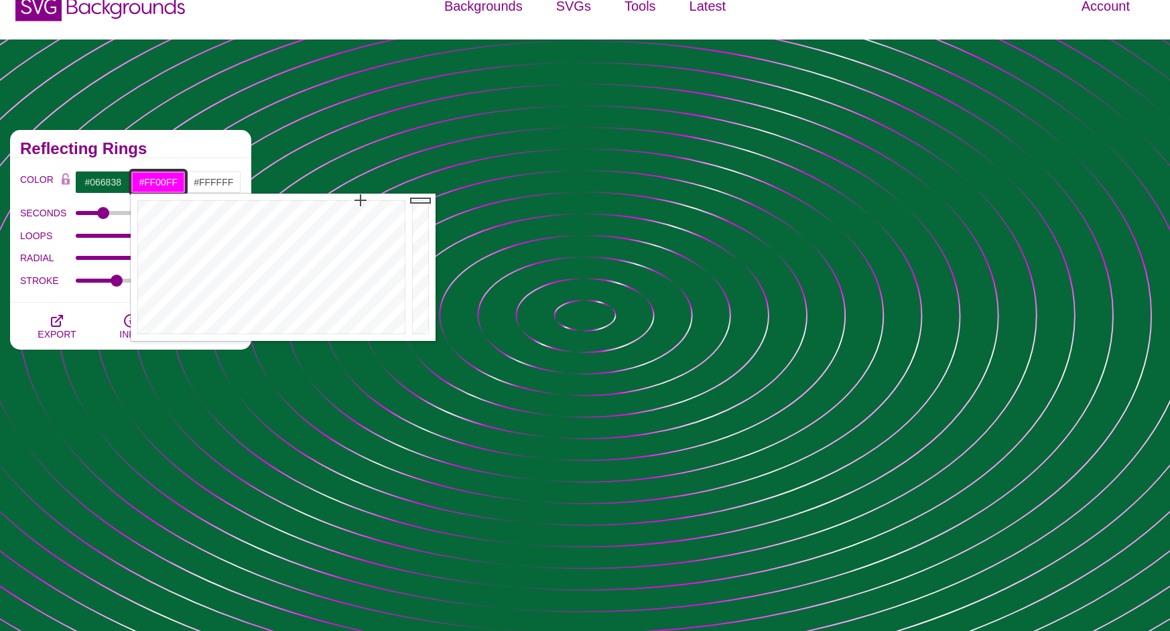
click at [151, 183] on input "#FF00FF" at bounding box center [159, 182] width 56 height 23
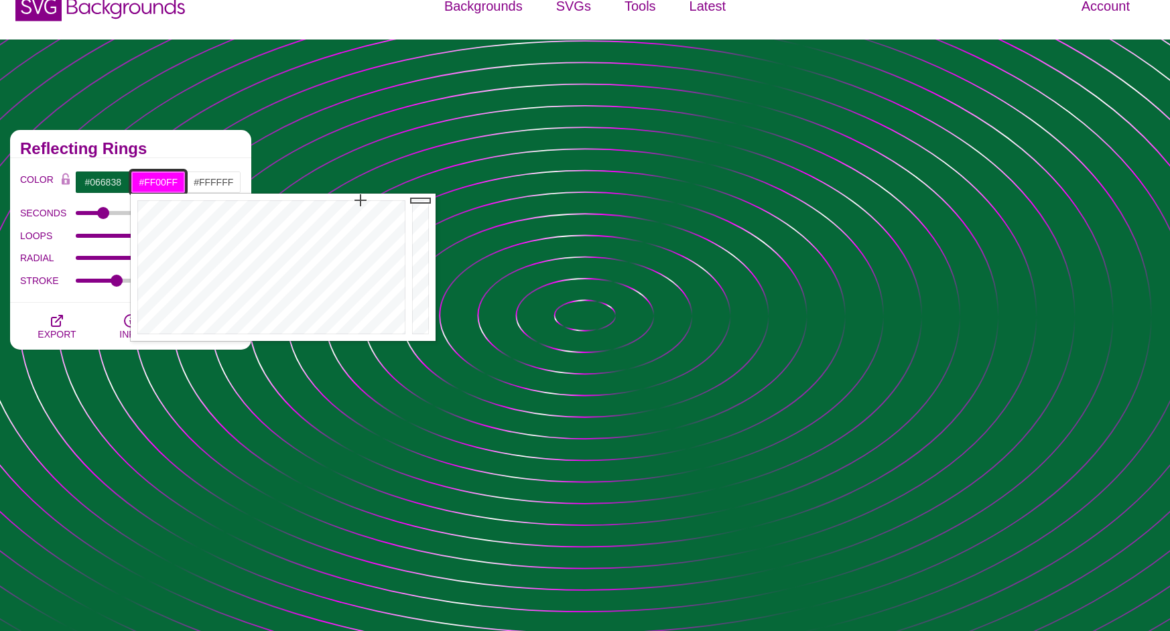
click at [151, 183] on input "#FF00FF" at bounding box center [159, 182] width 56 height 23
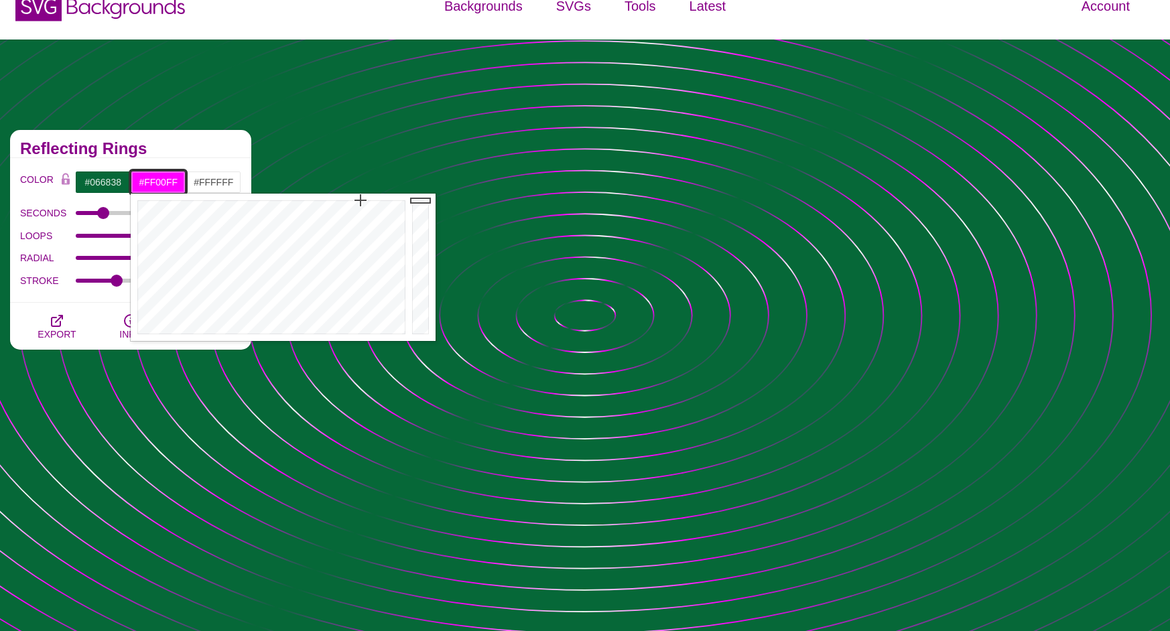
paste input "066838"
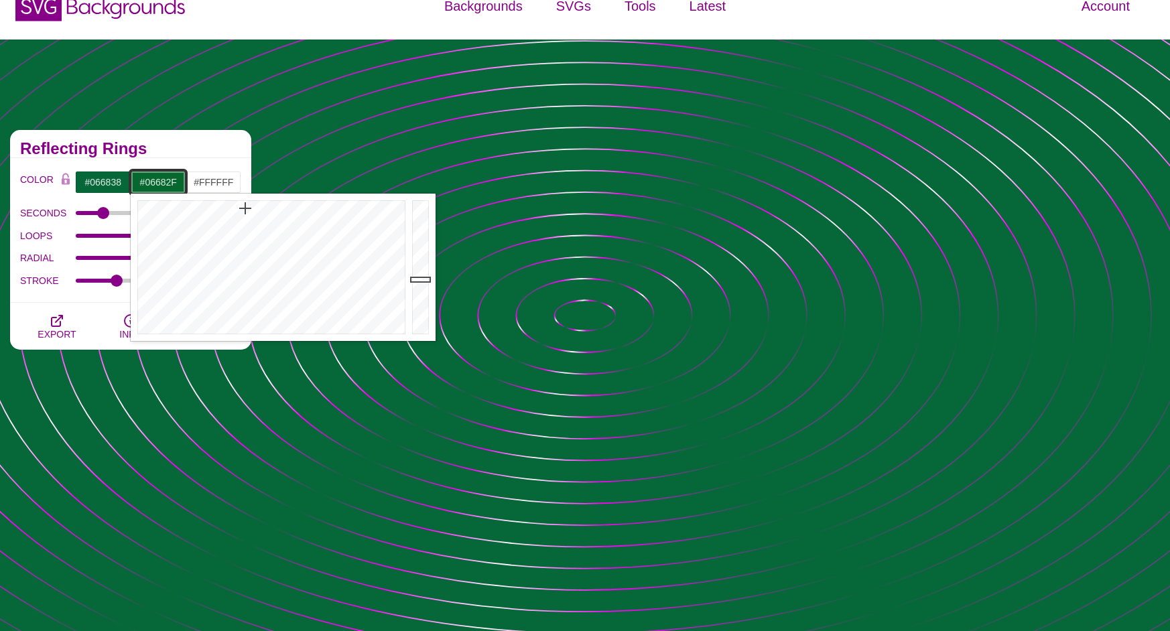
click at [245, 208] on div at bounding box center [270, 267] width 278 height 147
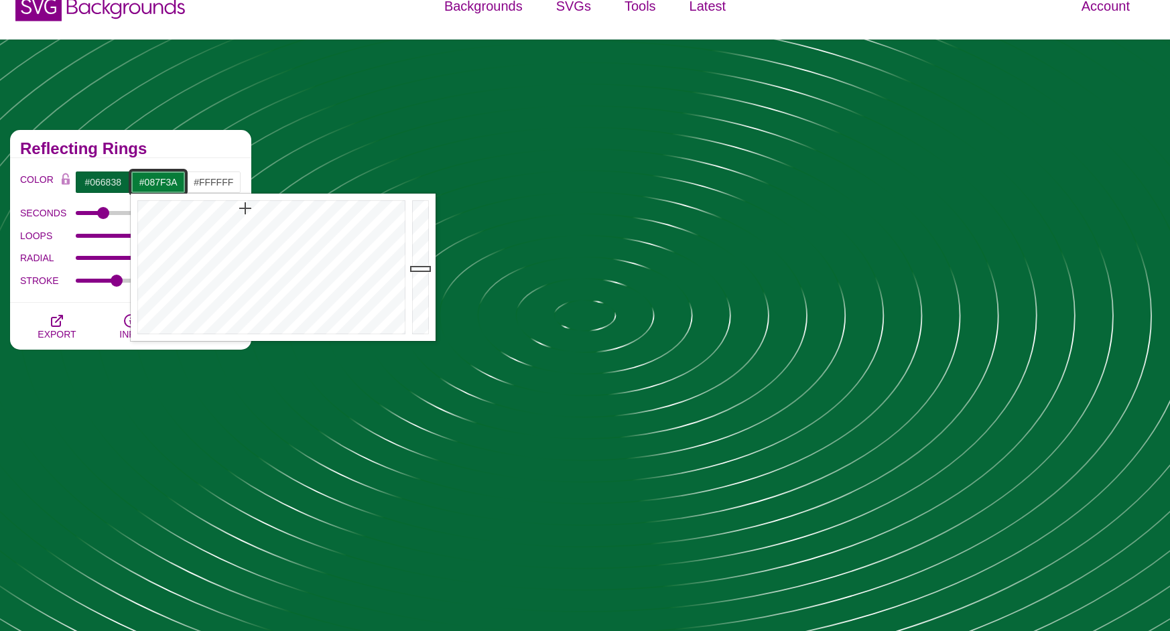
click at [427, 267] on div at bounding box center [422, 267] width 27 height 147
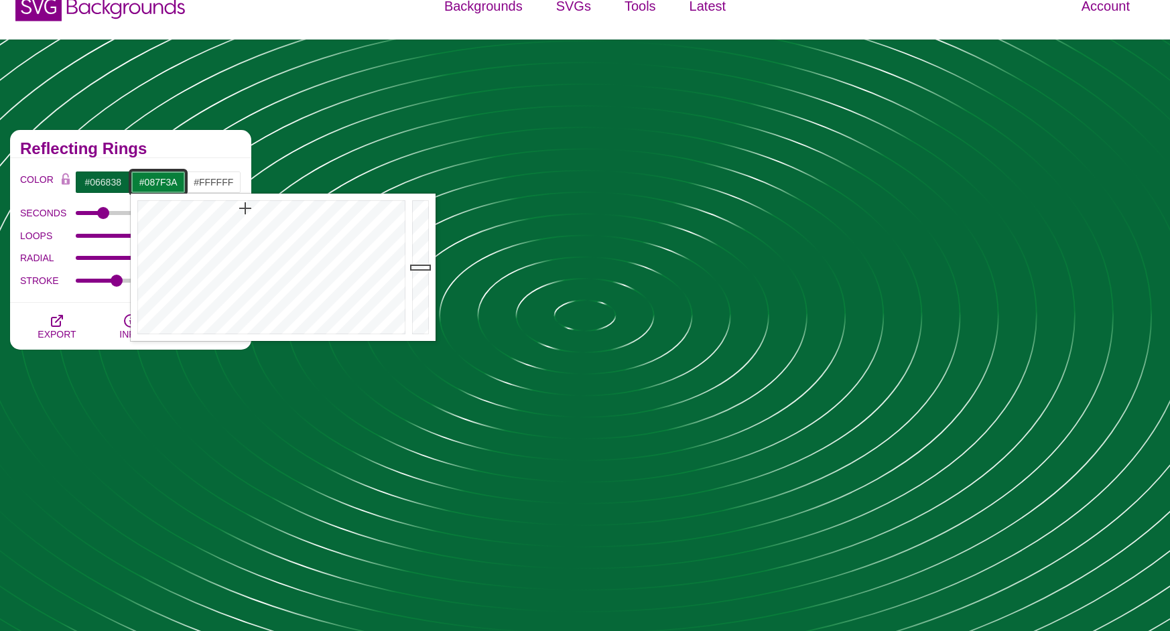
type input "#087F3A"
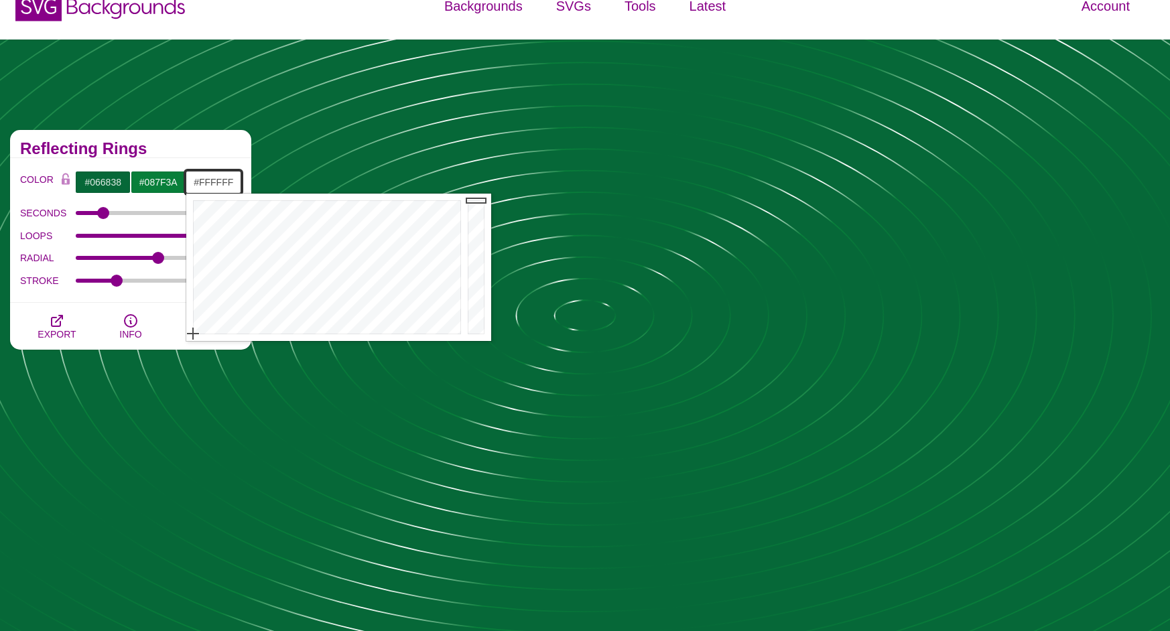
click at [216, 181] on input "#FFFFFF" at bounding box center [214, 182] width 56 height 23
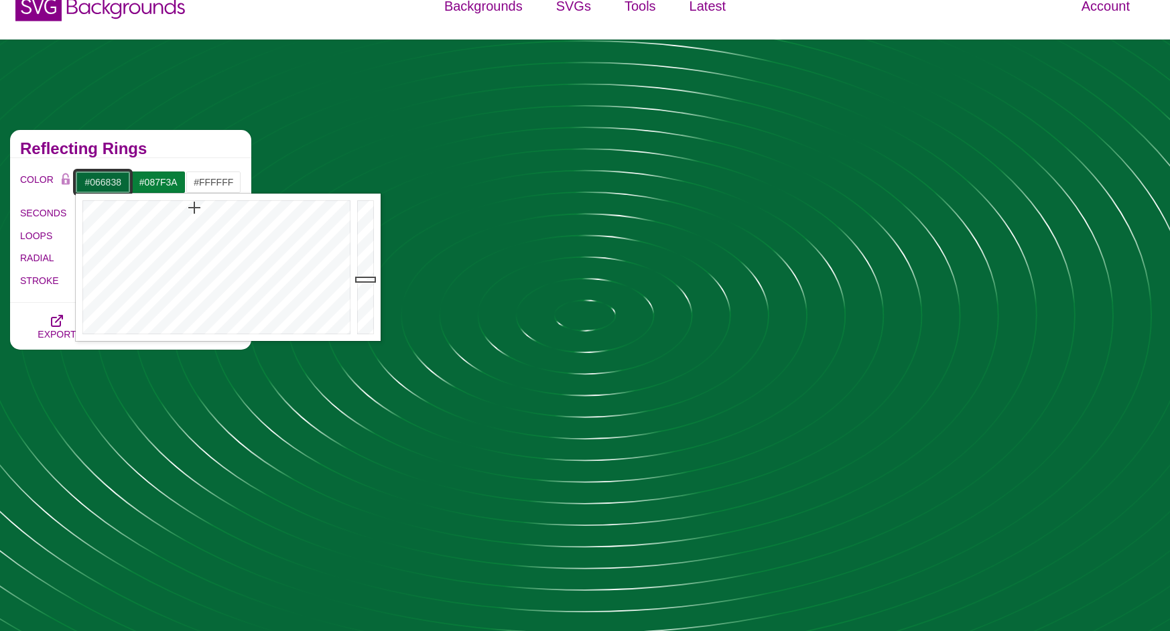
click at [106, 183] on input "#066838" at bounding box center [103, 182] width 56 height 23
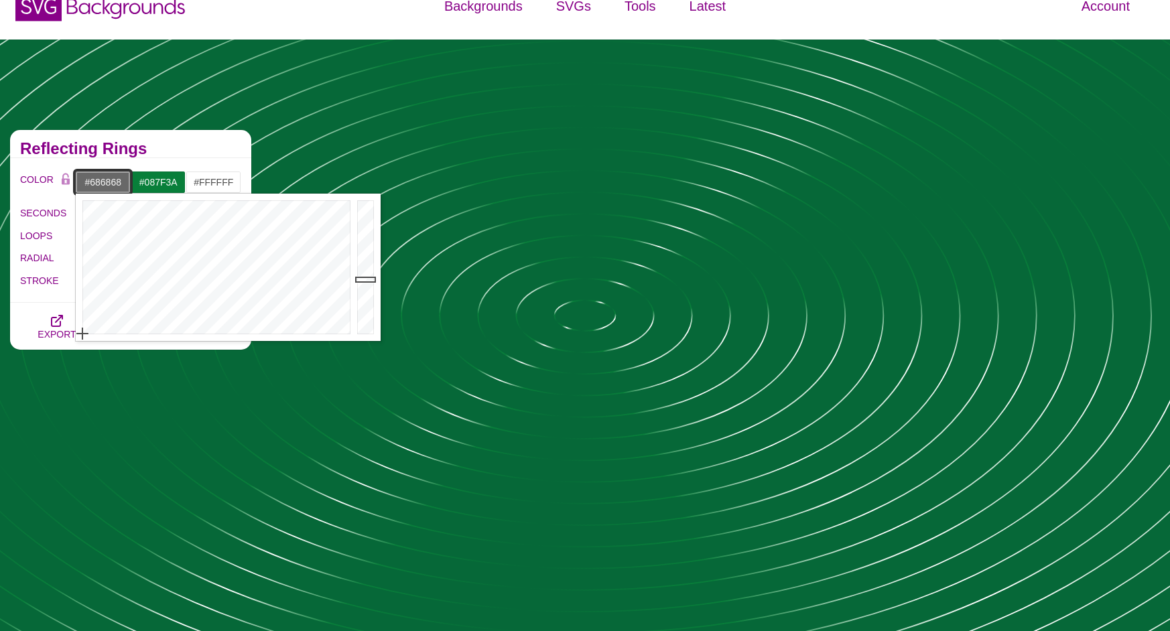
drag, startPoint x: 121, startPoint y: 302, endPoint x: 65, endPoint y: 358, distance: 79.6
click at [76, 341] on div at bounding box center [215, 267] width 278 height 147
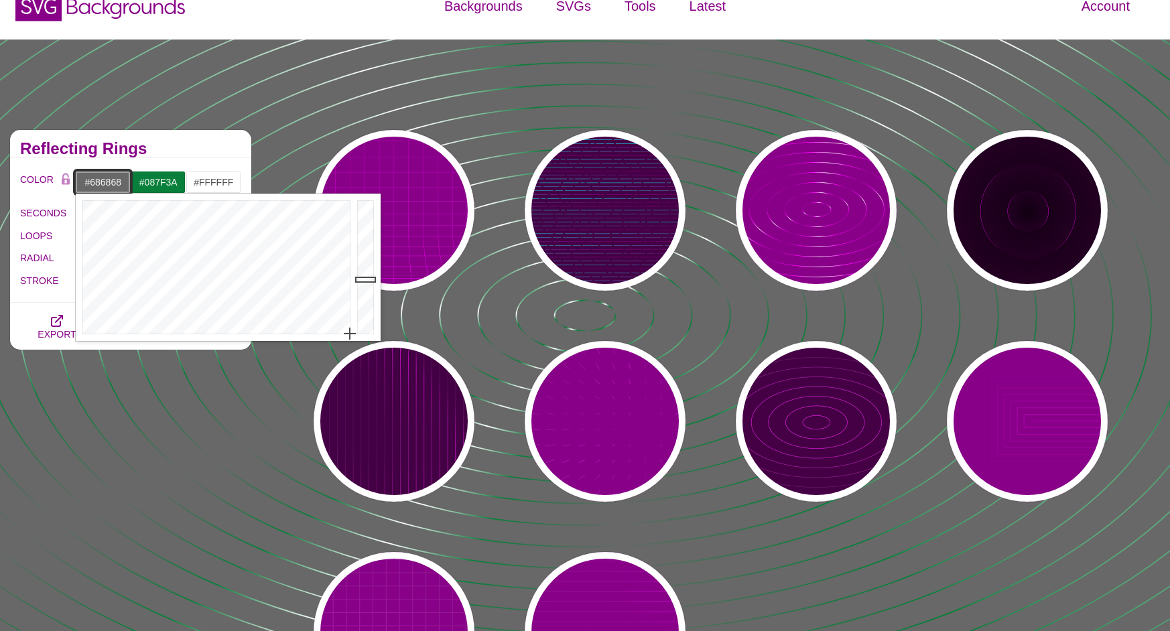
drag, startPoint x: 344, startPoint y: 321, endPoint x: 366, endPoint y: 356, distance: 41.3
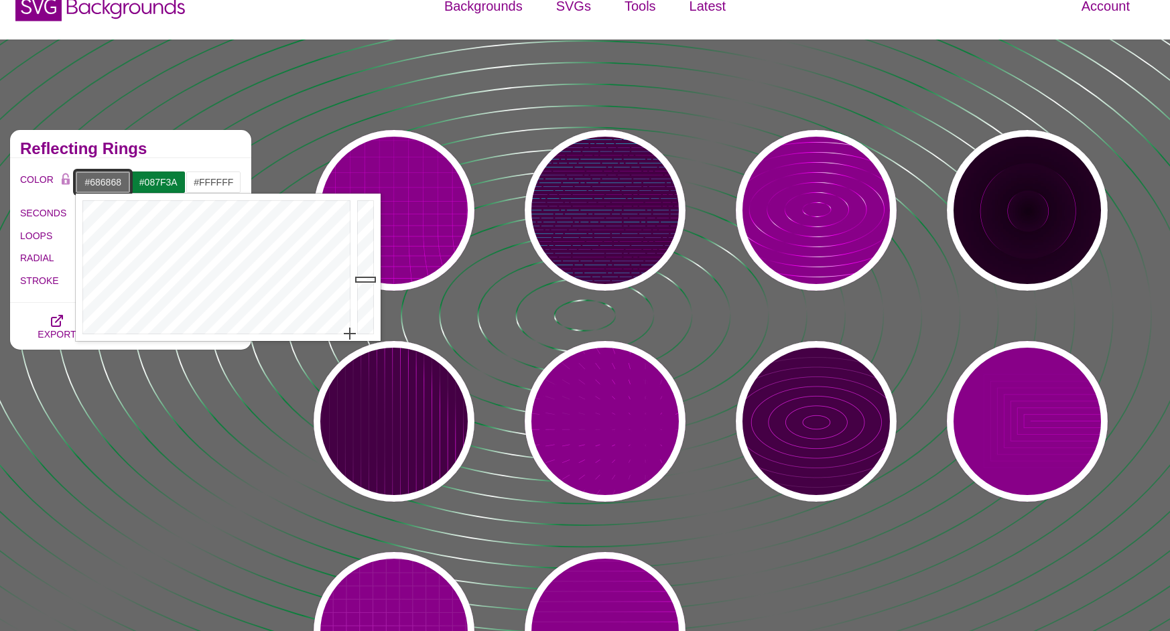
click at [354, 341] on div at bounding box center [215, 267] width 278 height 147
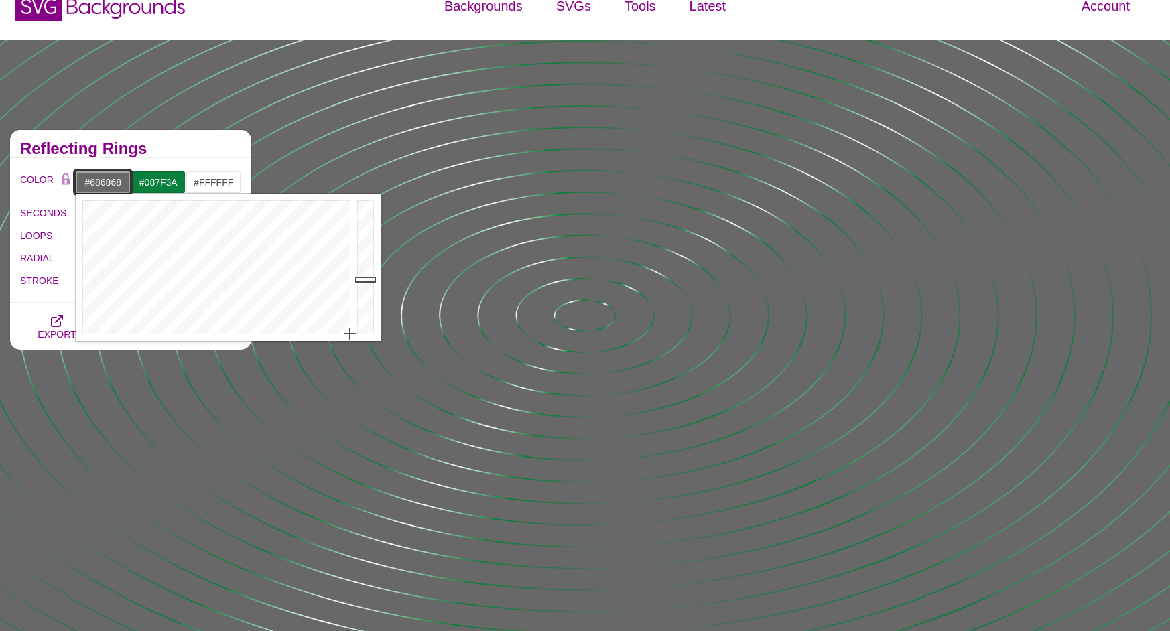
click at [109, 183] on input "#686868" at bounding box center [103, 182] width 56 height 23
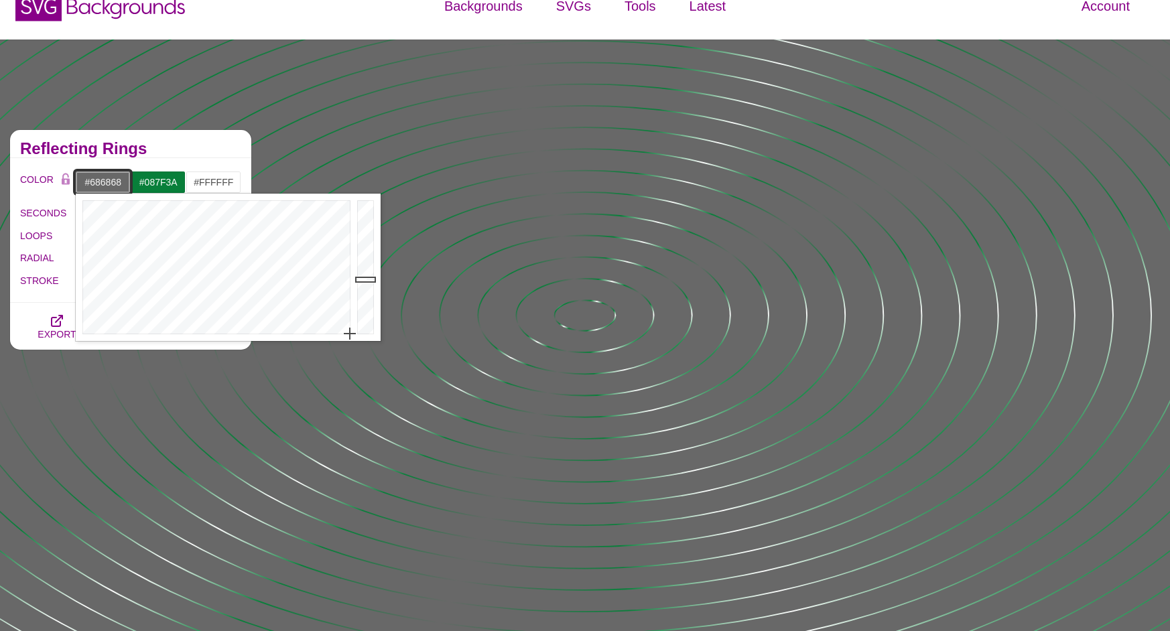
click at [109, 183] on input "#686868" at bounding box center [103, 182] width 56 height 23
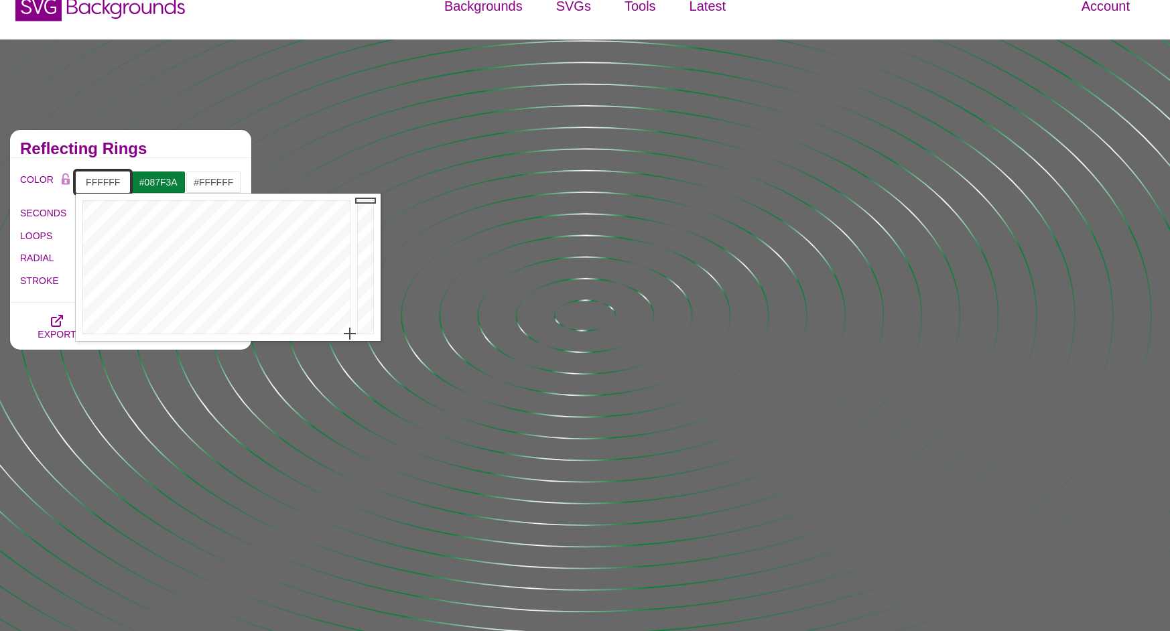
type input "#FFFFFF"
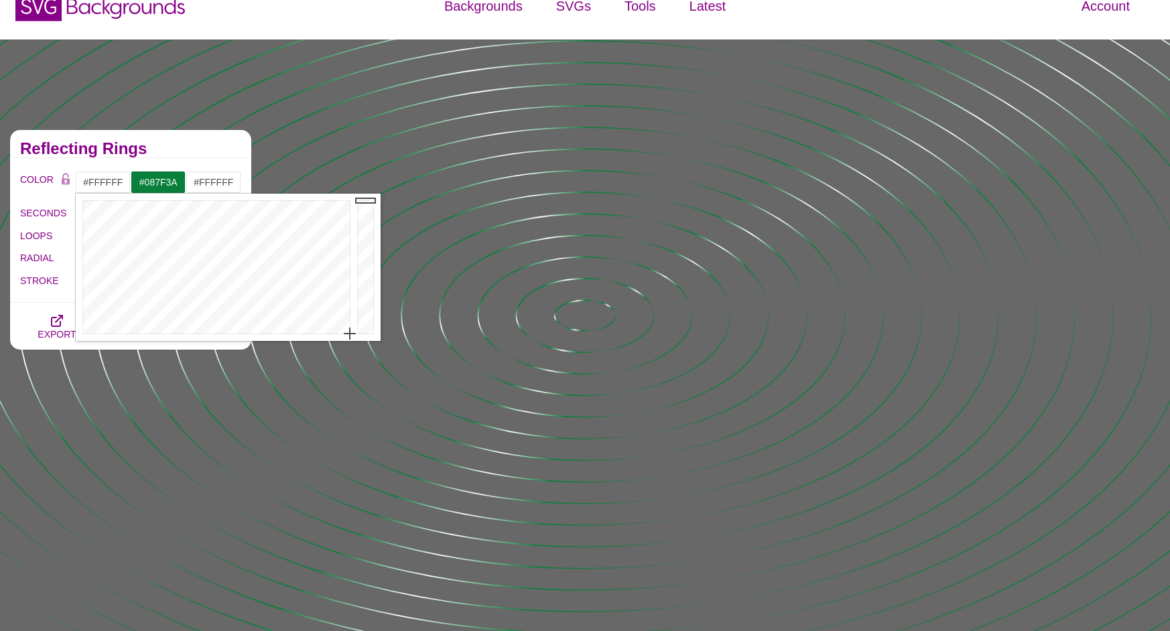
click at [173, 147] on h2 "Reflecting Rings" at bounding box center [130, 148] width 221 height 11
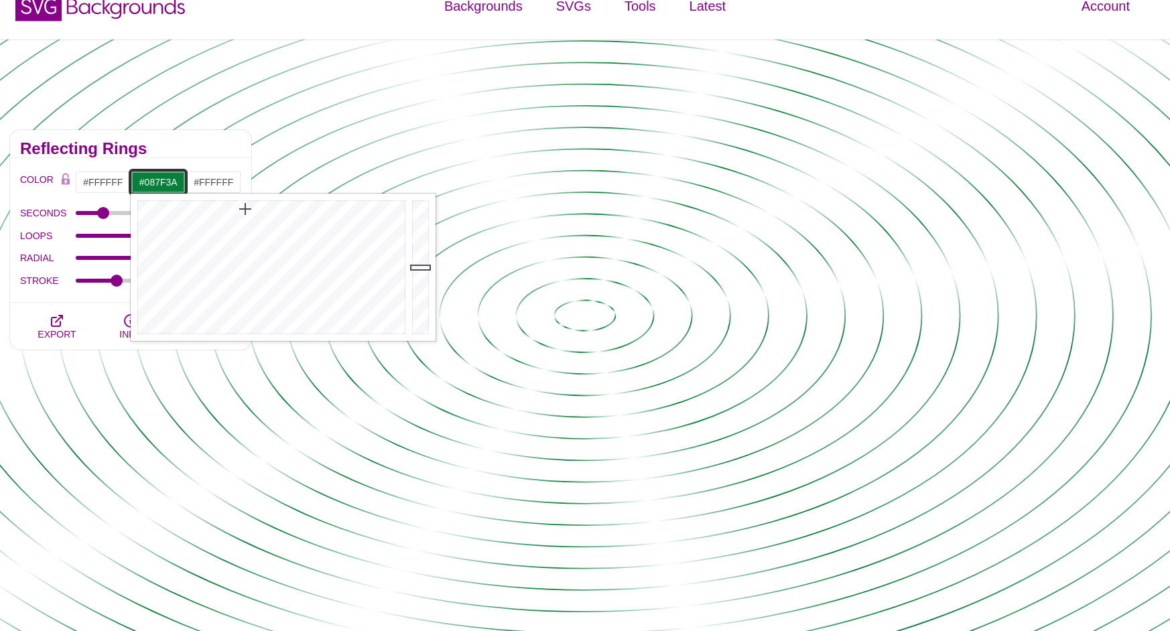
click at [166, 184] on input "#087F3A" at bounding box center [159, 182] width 56 height 23
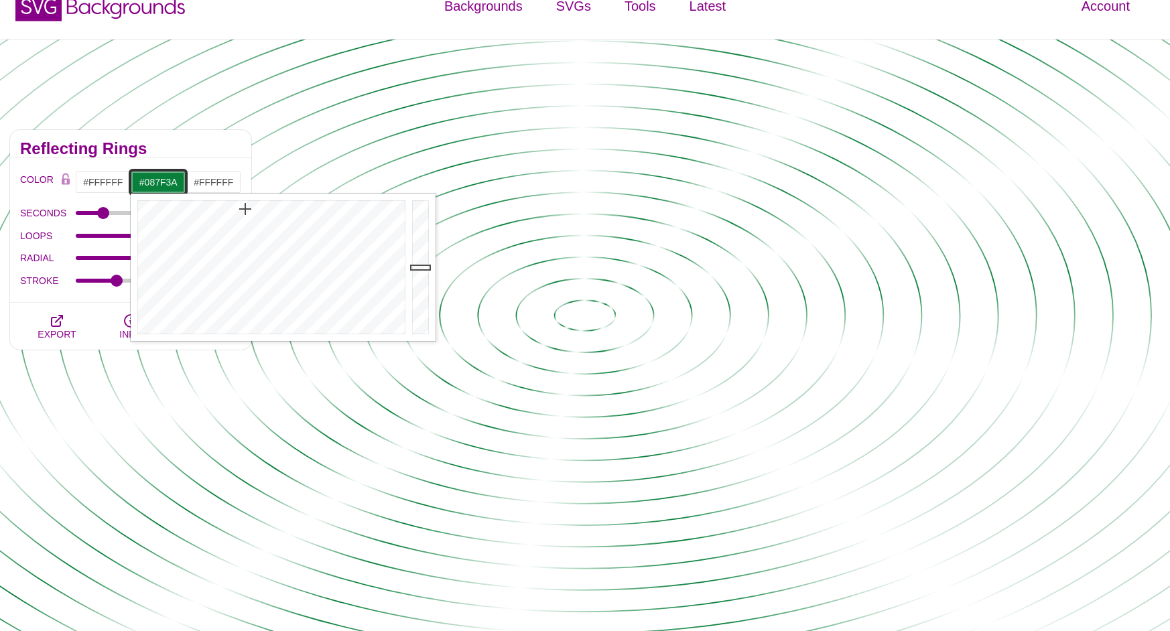
click at [166, 184] on input "#087F3A" at bounding box center [159, 182] width 56 height 23
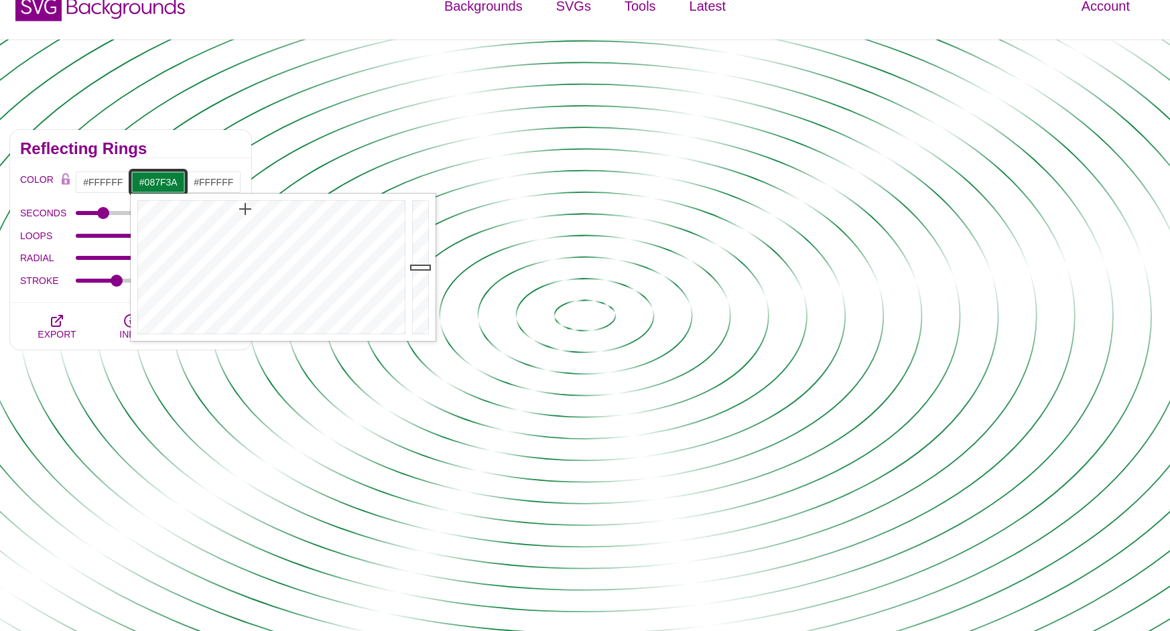
click at [166, 184] on input "#087F3A" at bounding box center [159, 182] width 56 height 23
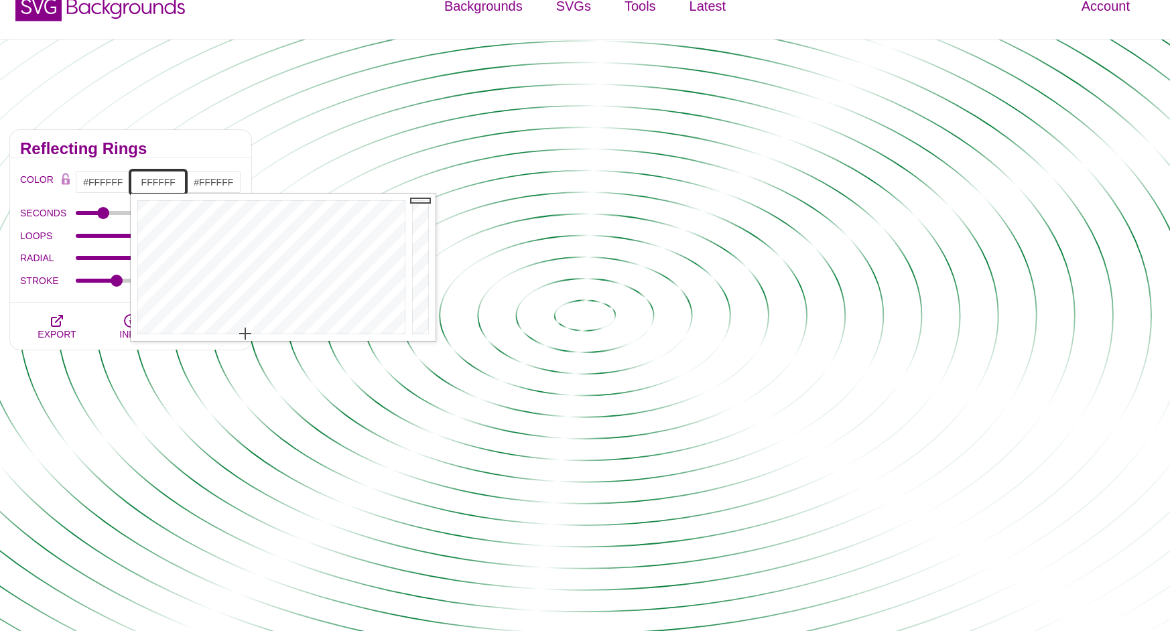
type input "#FFFFFF"
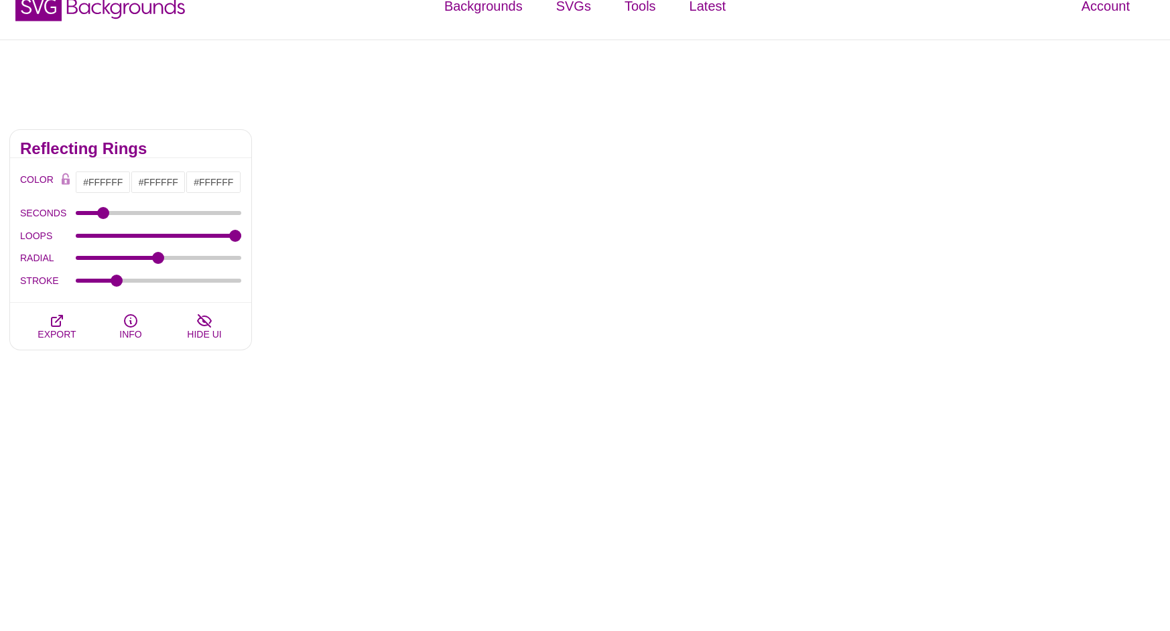
click at [204, 155] on div "Reflecting Rings" at bounding box center [130, 144] width 241 height 28
click at [208, 184] on input "#FFFFFF" at bounding box center [214, 182] width 56 height 23
paste input "066838"
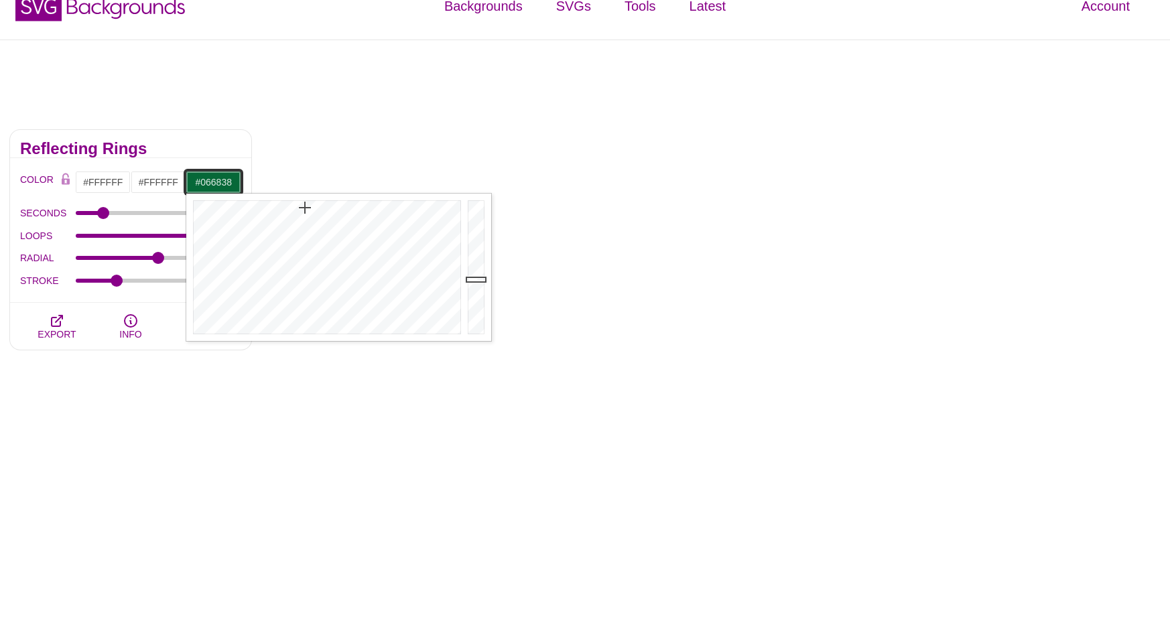
type input "#066838"
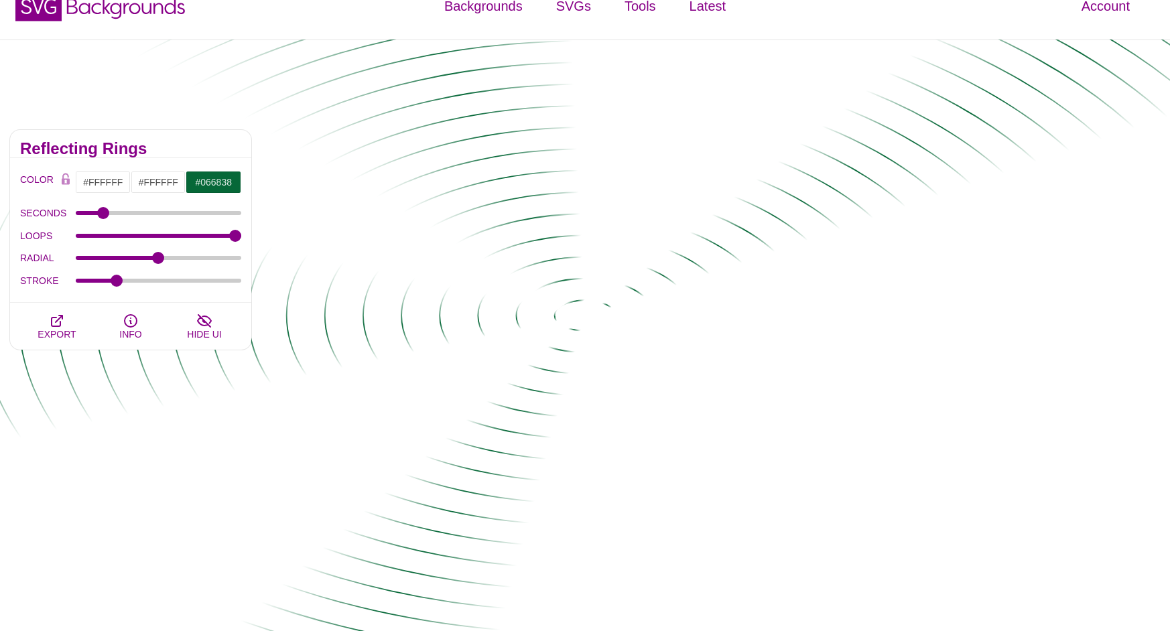
click at [204, 151] on h2 "Reflecting Rings" at bounding box center [130, 148] width 221 height 11
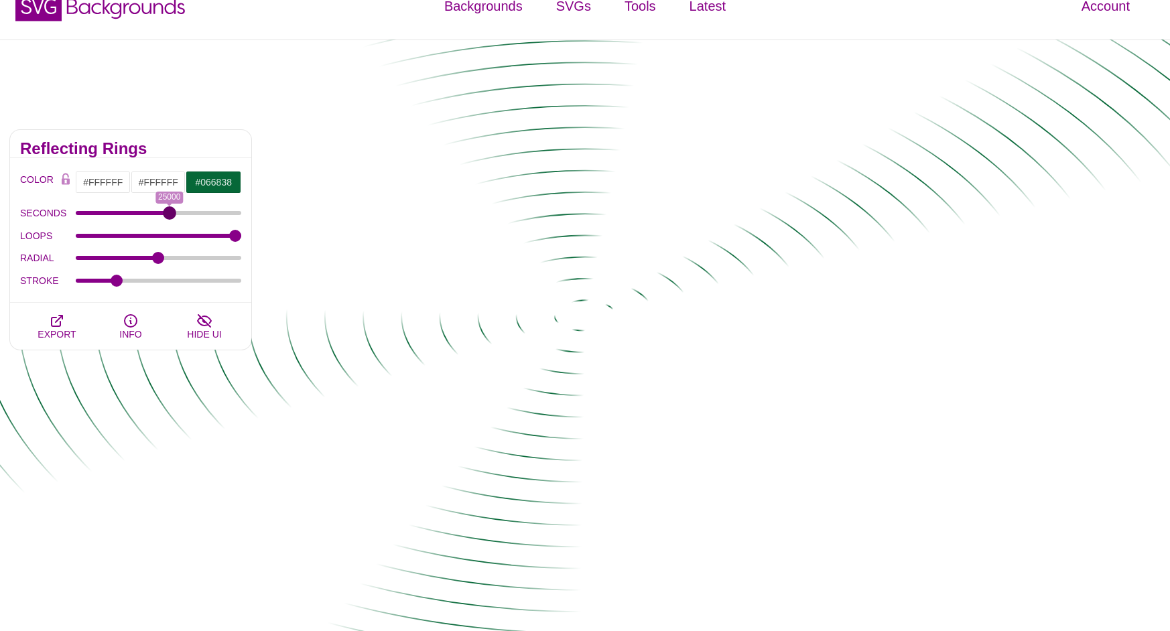
drag, startPoint x: 106, startPoint y: 213, endPoint x: 166, endPoint y: 215, distance: 59.7
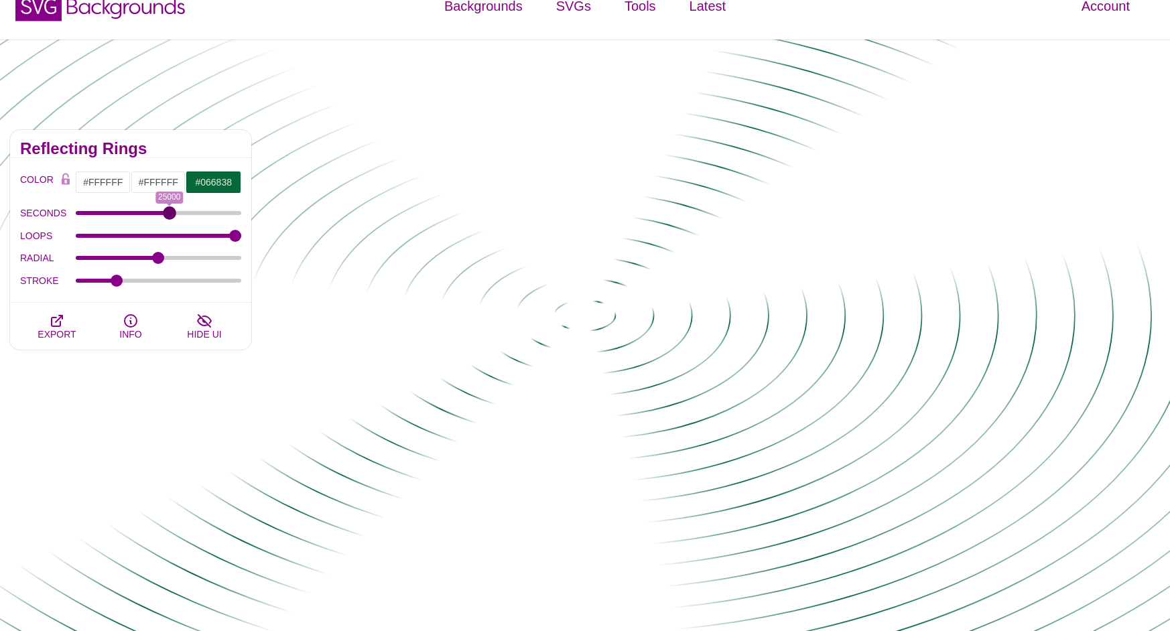
type input "25000"
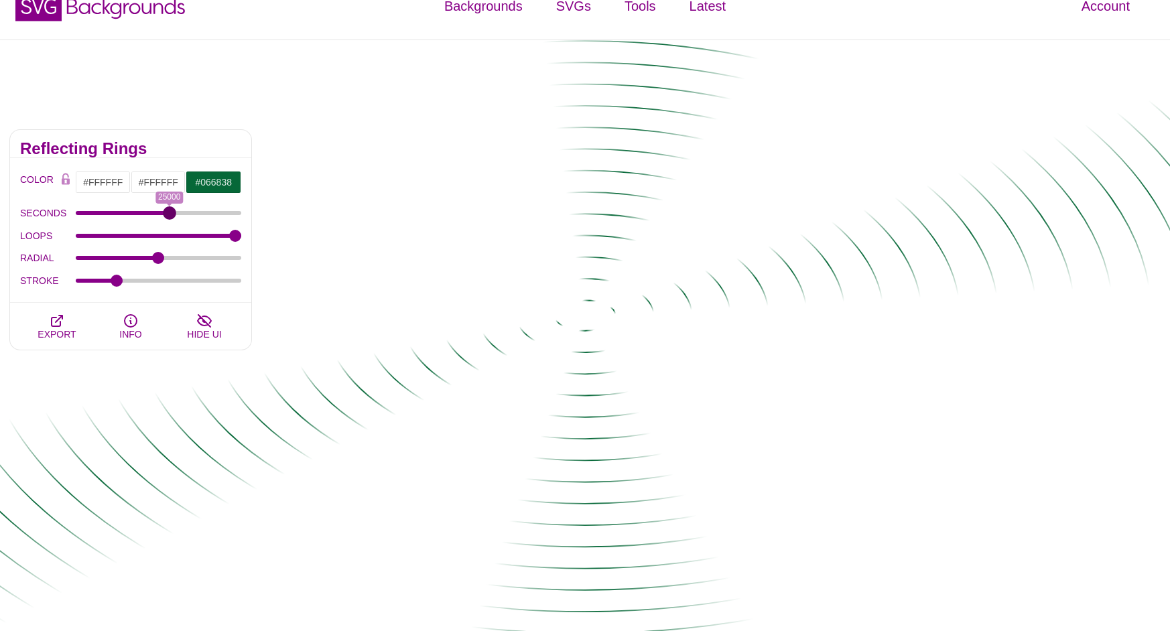
click at [166, 215] on input "SECONDS" at bounding box center [159, 212] width 166 height 5
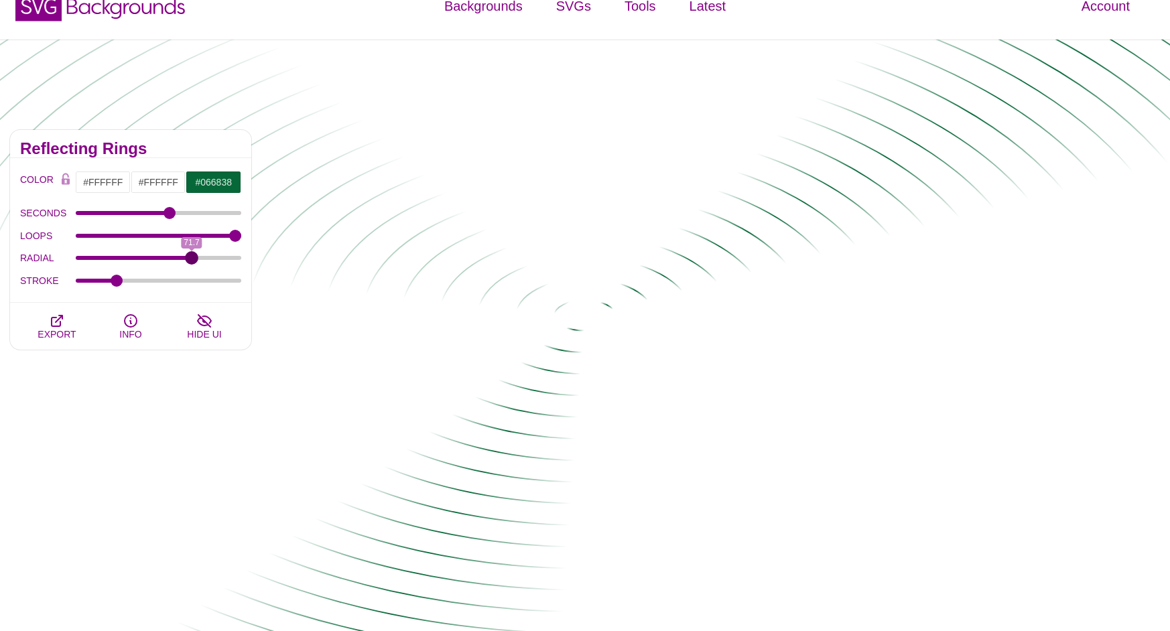
drag, startPoint x: 167, startPoint y: 257, endPoint x: 192, endPoint y: 260, distance: 24.9
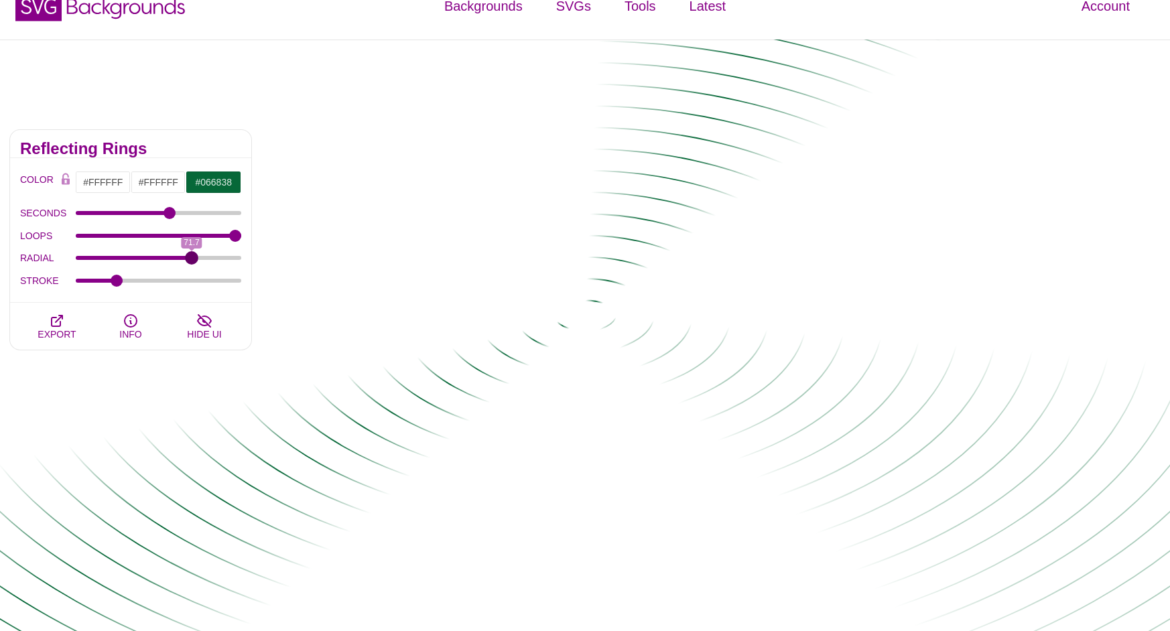
type input "71.7"
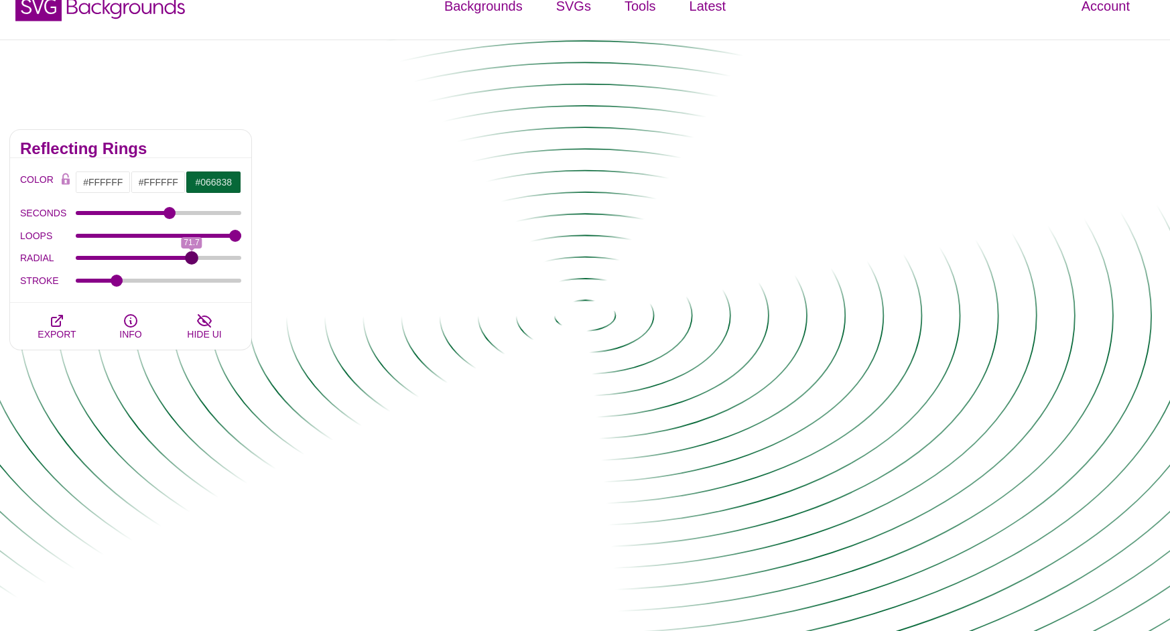
click at [192, 260] on input "RADIAL" at bounding box center [159, 257] width 166 height 5
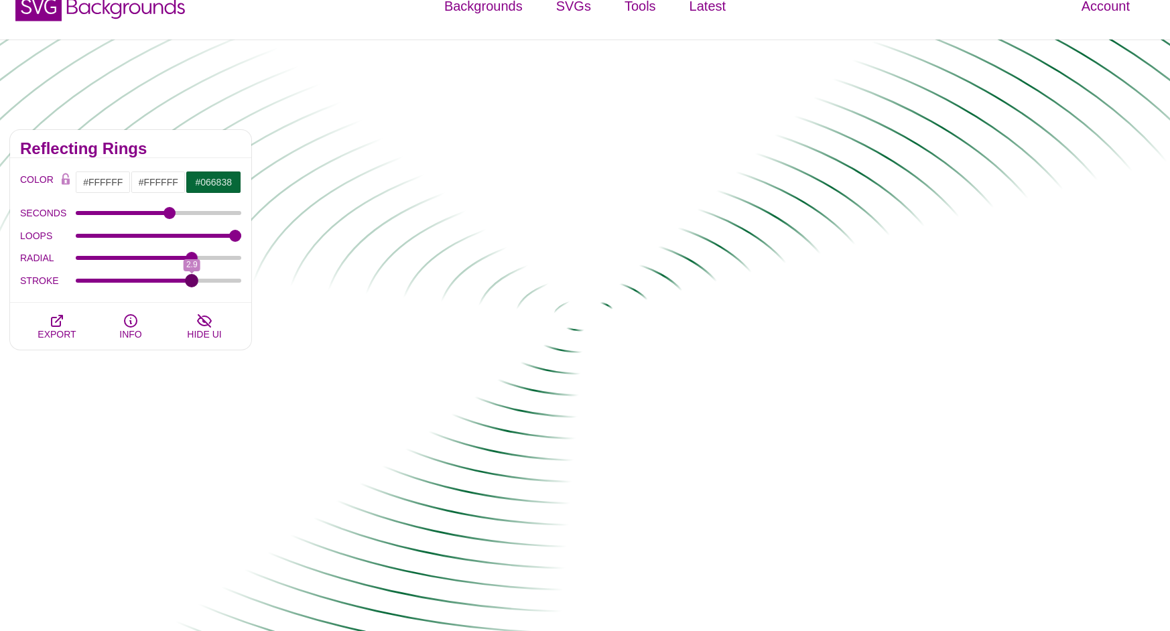
drag, startPoint x: 121, startPoint y: 278, endPoint x: 191, endPoint y: 296, distance: 72.0
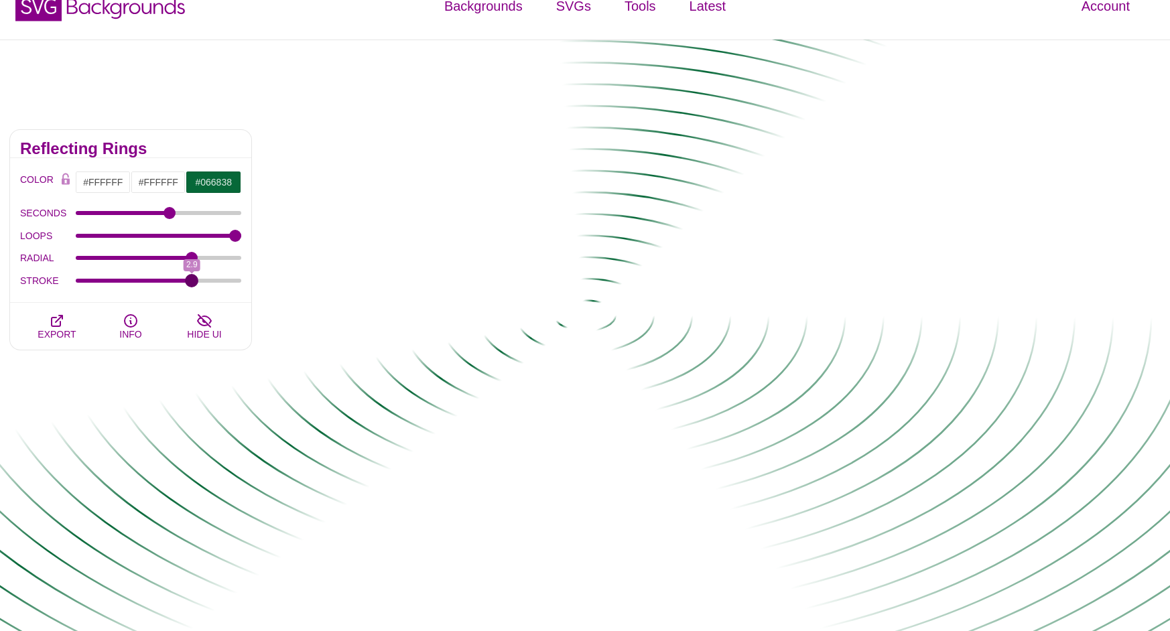
click at [191, 283] on input "STROKE" at bounding box center [159, 280] width 166 height 5
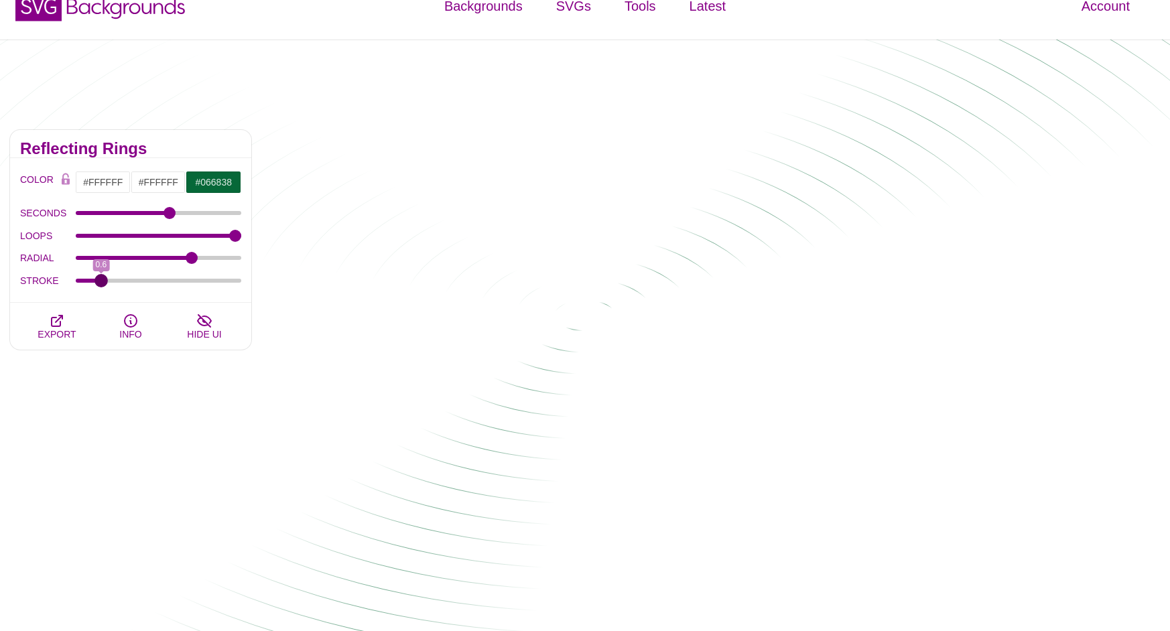
drag, startPoint x: 191, startPoint y: 280, endPoint x: 101, endPoint y: 283, distance: 90.5
type input "0.6"
click at [101, 283] on input "STROKE" at bounding box center [159, 280] width 166 height 5
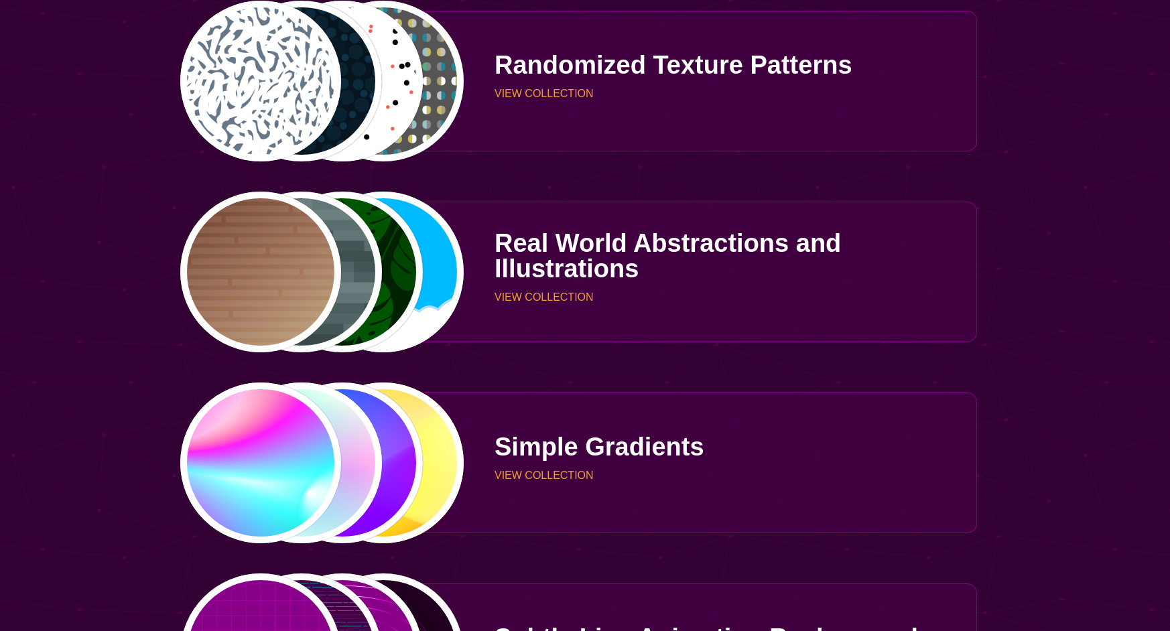
scroll to position [3757, 0]
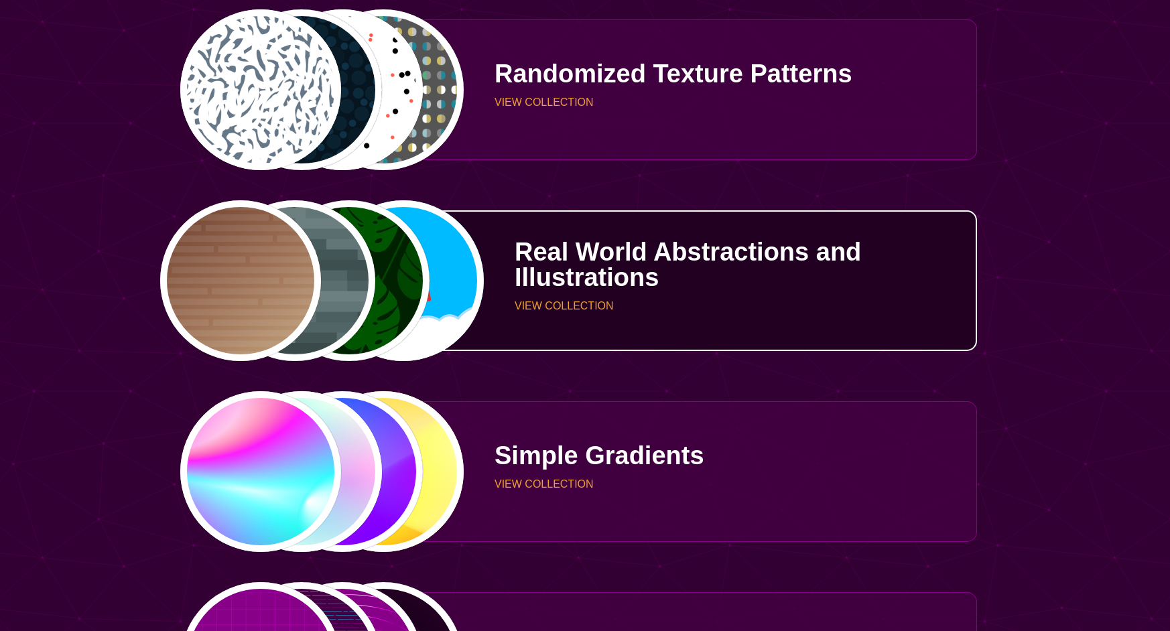
click at [647, 279] on p "Real World Abstractions and Illustrations" at bounding box center [741, 264] width 452 height 51
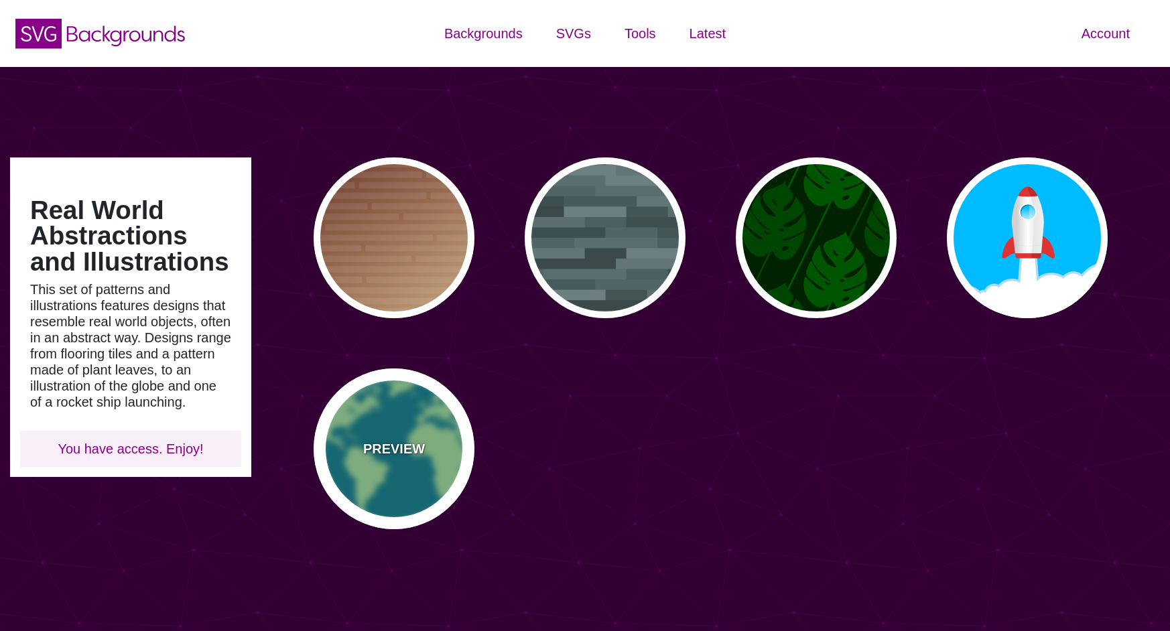
click at [415, 462] on div "PREVIEW" at bounding box center [394, 449] width 161 height 161
type input "#007788"
type input "#99DD99"
type input "0"
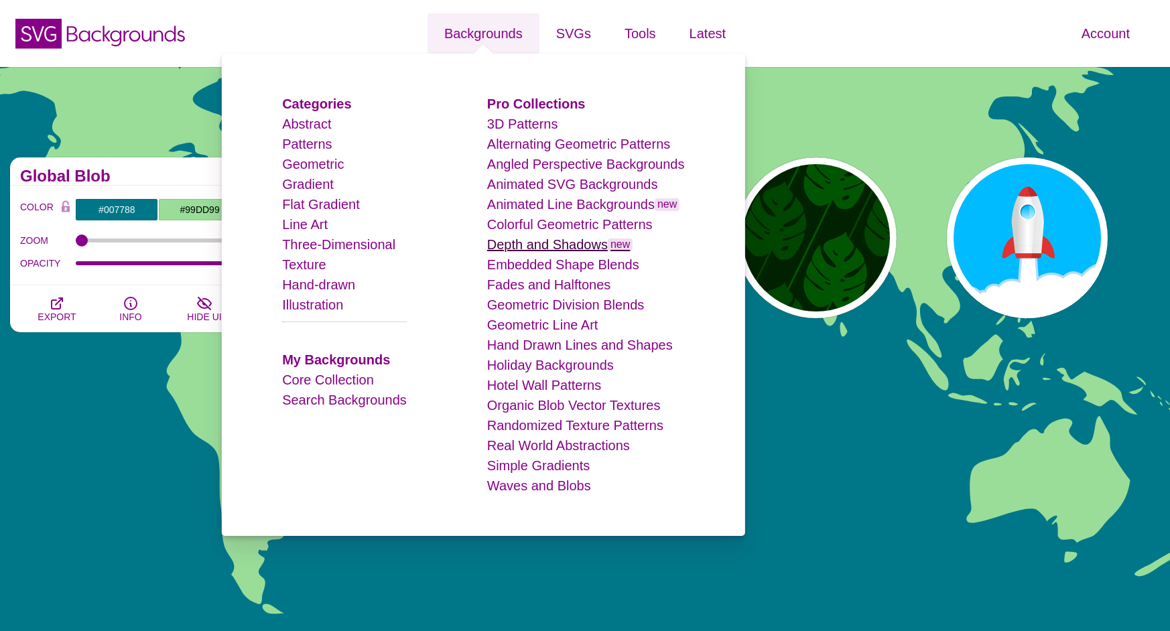
click at [550, 245] on link "Depth and Shadows new" at bounding box center [560, 244] width 146 height 15
